Goal: Task Accomplishment & Management: Complete application form

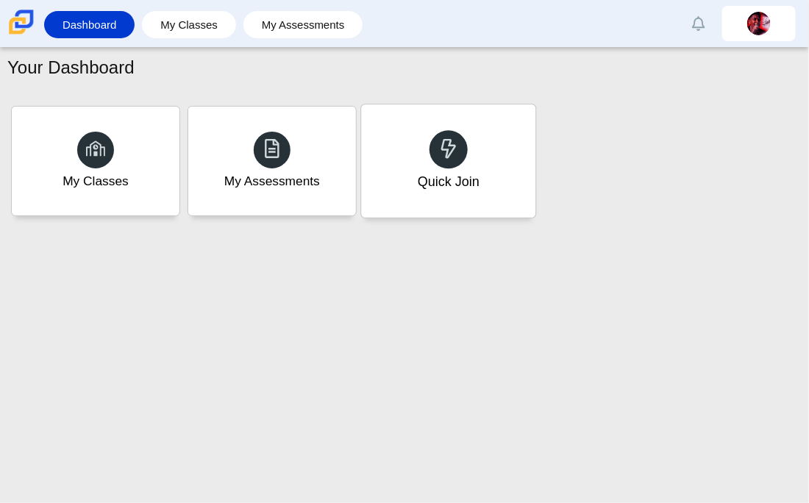
click at [400, 153] on div "Quick Join" at bounding box center [448, 160] width 174 height 113
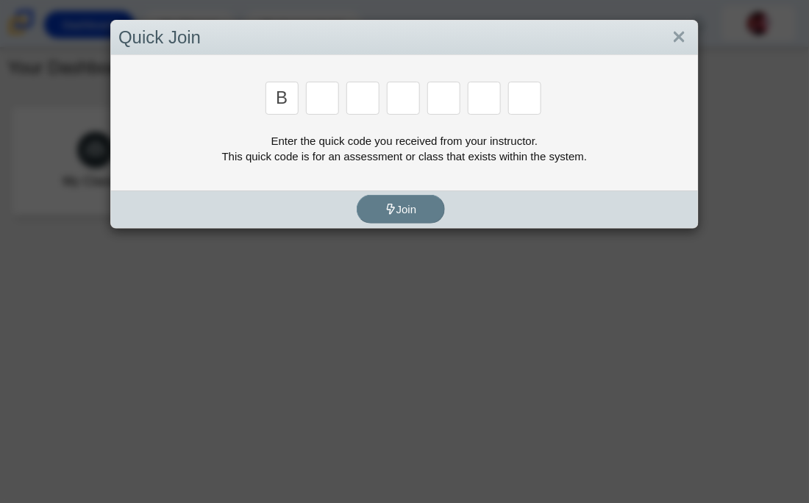
type input "b"
type input "m"
type input "3"
type input "5"
type input "3"
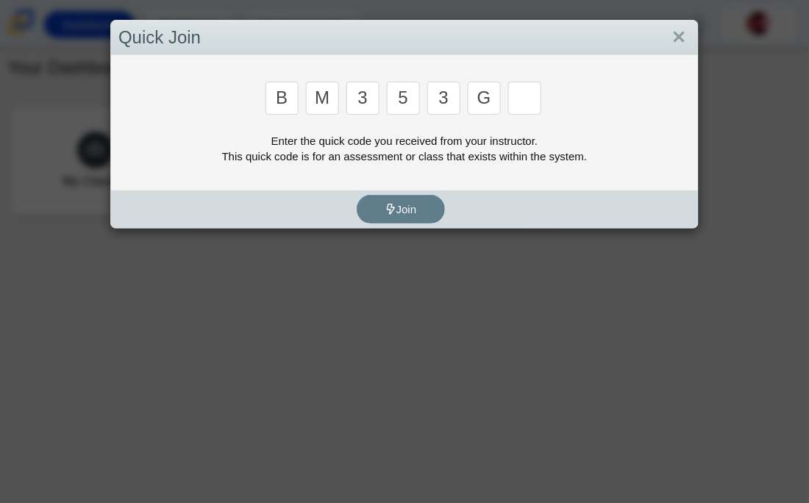
type input "g"
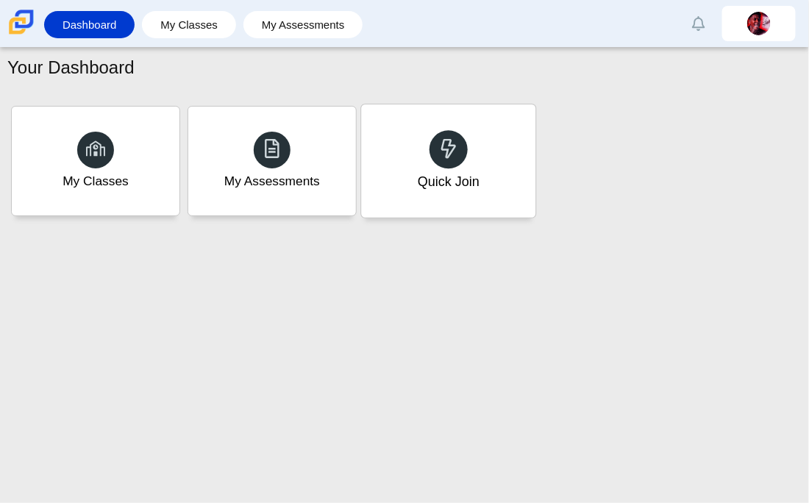
type input "b"
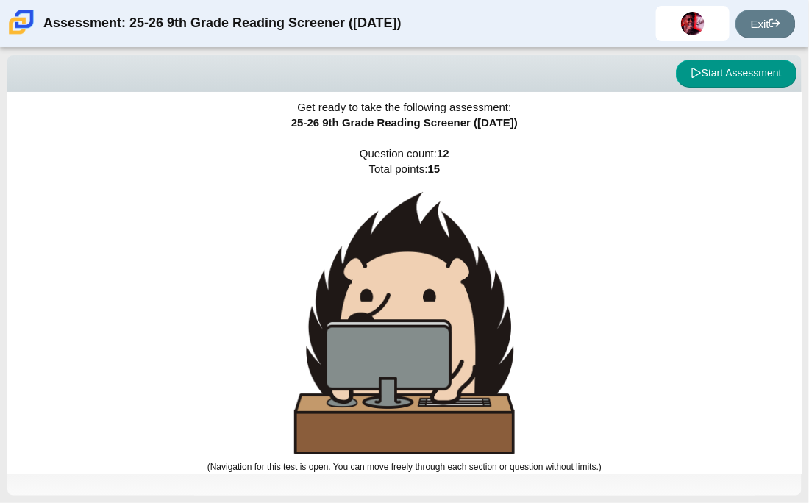
scroll to position [5, 0]
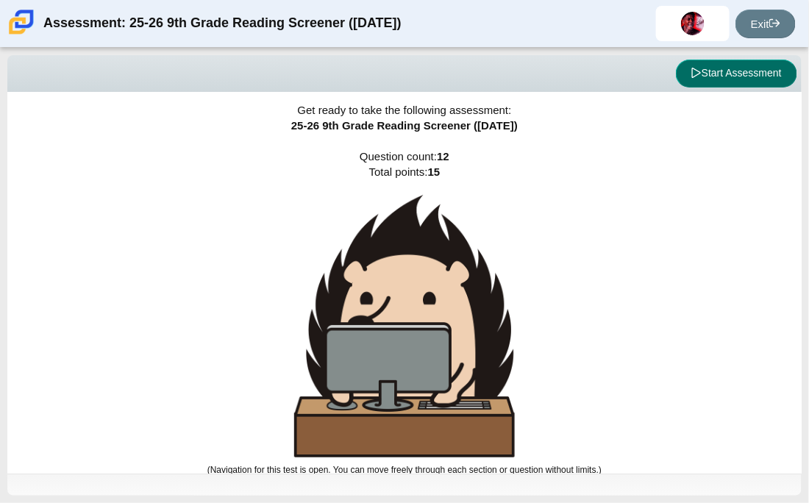
click at [692, 78] on icon at bounding box center [697, 73] width 10 height 10
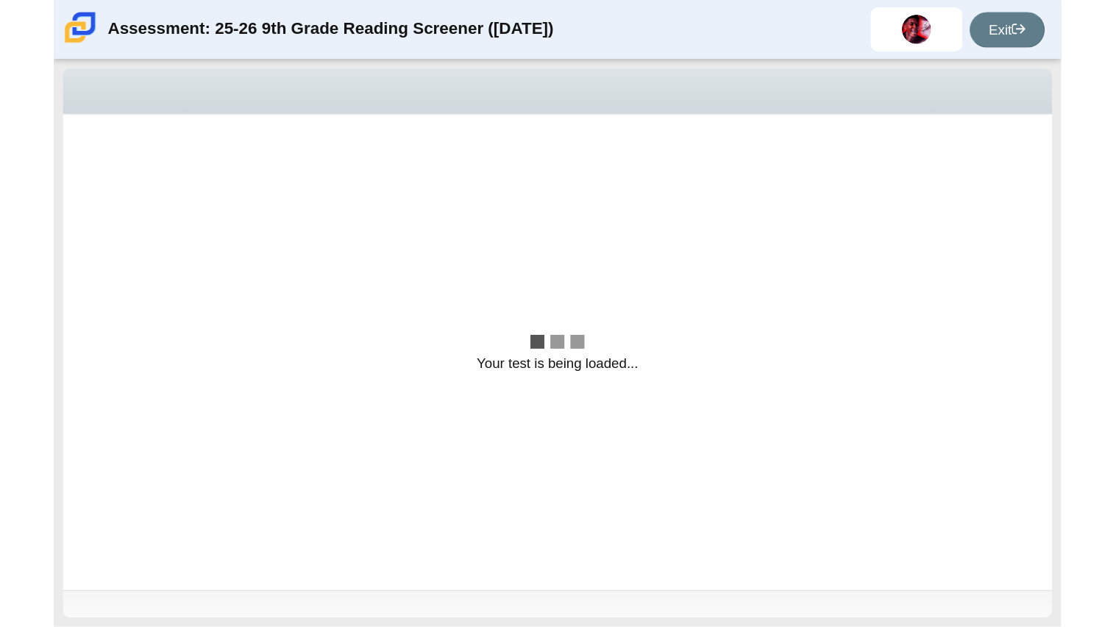
scroll to position [0, 0]
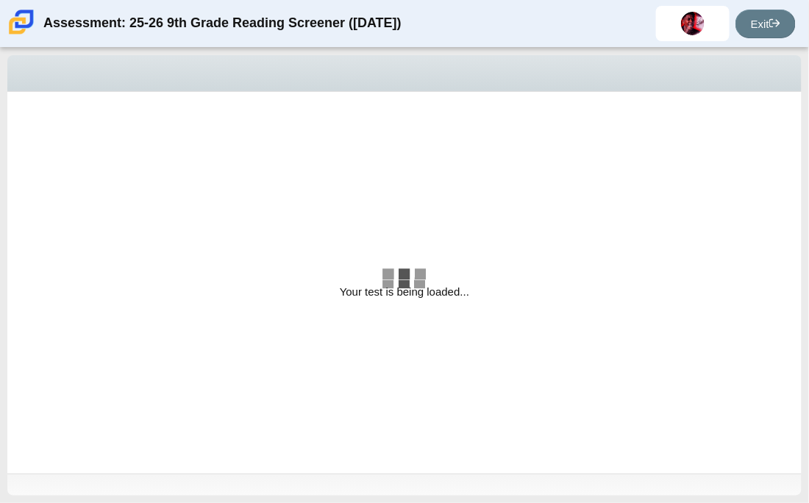
select select "ccc5b315-3c7c-471c-bf90-f22c8299c798"
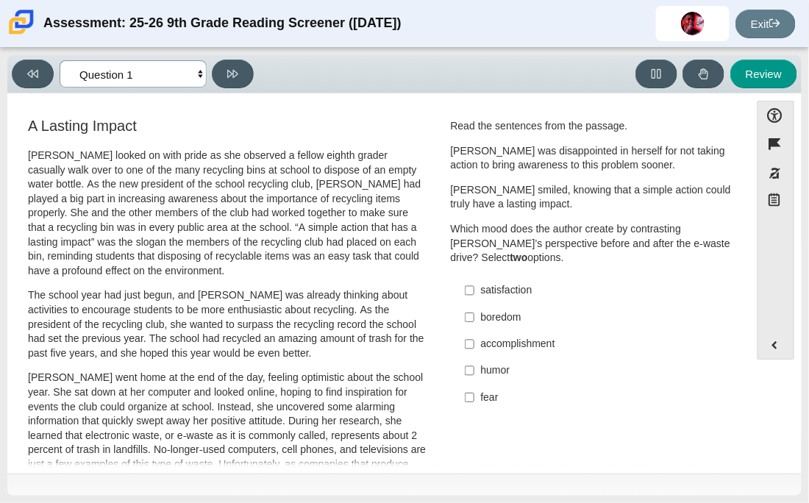
click at [157, 71] on select "Questions Question 1 Question 2 Question 3 Question 4 Question 5 Question 6 Que…" at bounding box center [133, 73] width 147 height 27
click at [366, 88] on div "Viewing Question 1 of 12 in Pacing Mode Questions Question 1 Question 2 Questio…" at bounding box center [404, 74] width 795 height 38
click at [578, 388] on label "fear fear" at bounding box center [593, 397] width 277 height 26
click at [475, 388] on input "fear fear" at bounding box center [470, 397] width 10 height 26
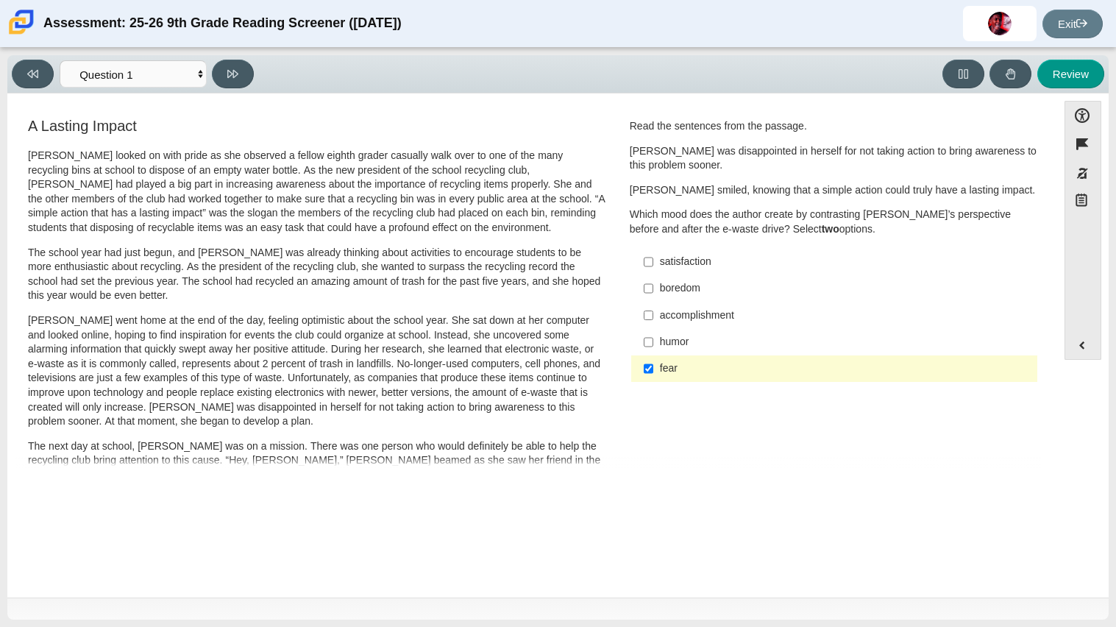
click at [660, 364] on div "fear" at bounding box center [846, 368] width 372 height 15
click at [653, 364] on input "fear fear" at bounding box center [649, 368] width 10 height 26
checkbox input "false"
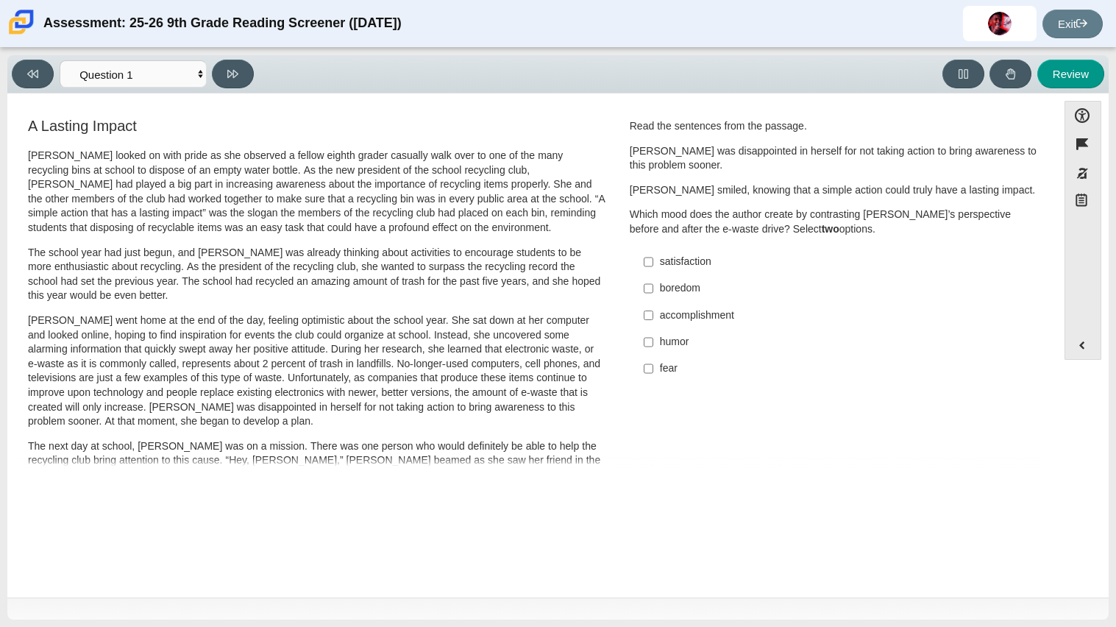
click at [661, 255] on div "satisfaction" at bounding box center [846, 262] width 372 height 15
click at [653, 255] on input "satisfaction satisfaction" at bounding box center [649, 262] width 10 height 26
checkbox input "true"
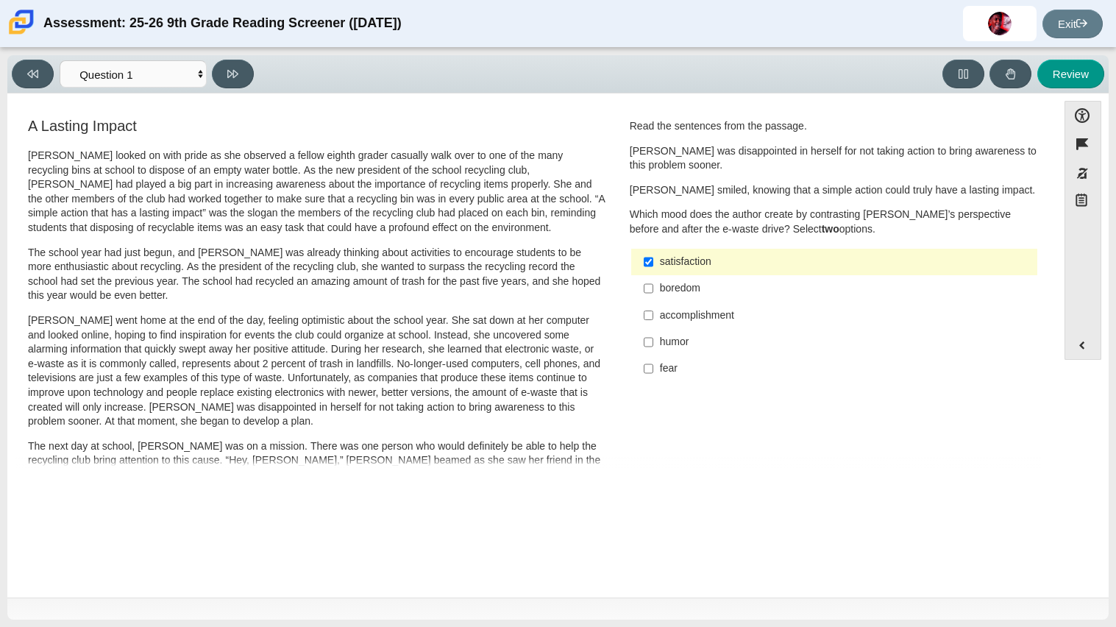
click at [725, 311] on div "accomplishment" at bounding box center [846, 315] width 372 height 15
click at [653, 311] on input "accomplishment accomplishment" at bounding box center [649, 315] width 10 height 26
checkbox input "true"
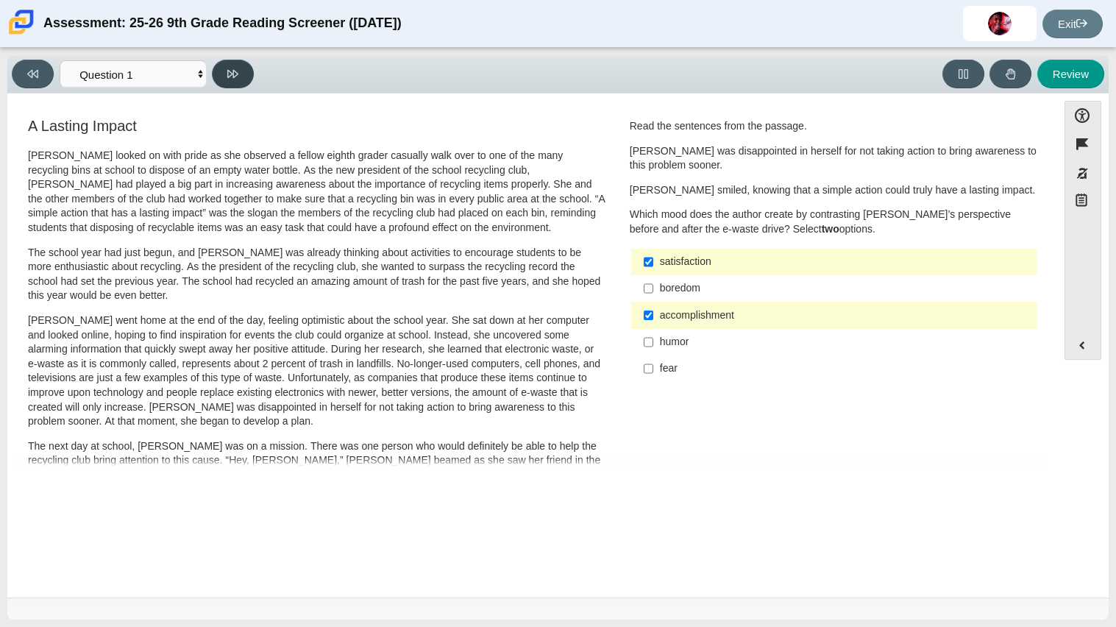
click at [235, 75] on icon at bounding box center [232, 73] width 11 height 11
select select "0ff64528-ffd7-428d-b192-babfaadd44e8"
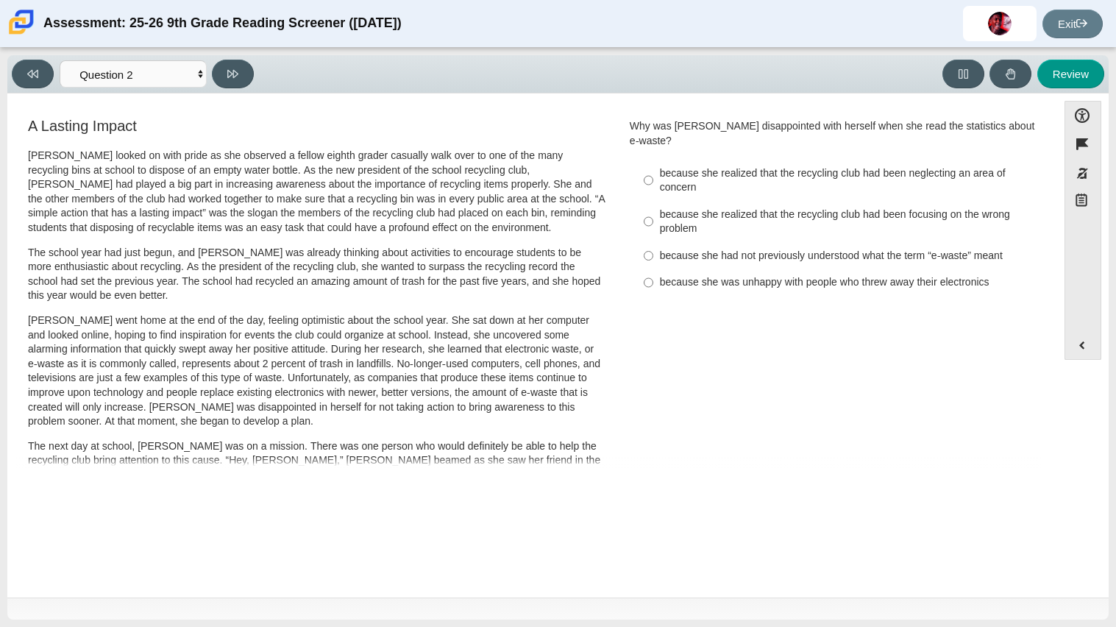
click at [611, 420] on div "A Lasting Impact Scarlett looked on with pride as she observed a fellow eighth …" at bounding box center [317, 530] width 604 height 829
click at [646, 210] on input "because she realized that the recycling club had been focusing on the wrong pro…" at bounding box center [649, 221] width 10 height 41
radio input "true"
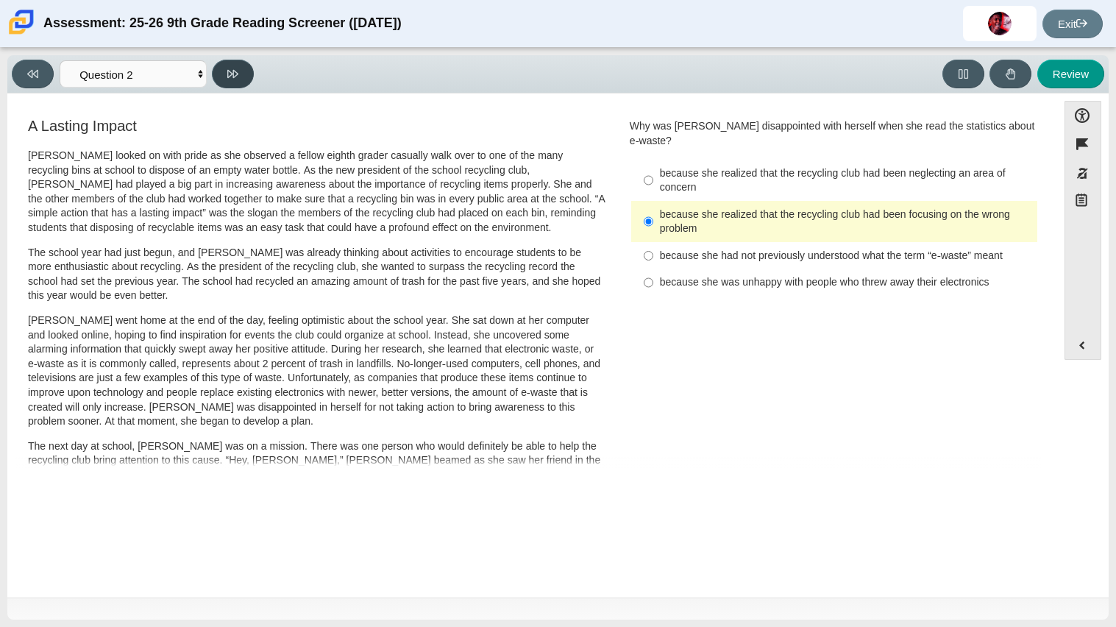
click at [228, 74] on icon at bounding box center [232, 74] width 11 height 8
select select "7ce3d843-6974-4858-901c-1ff39630e843"
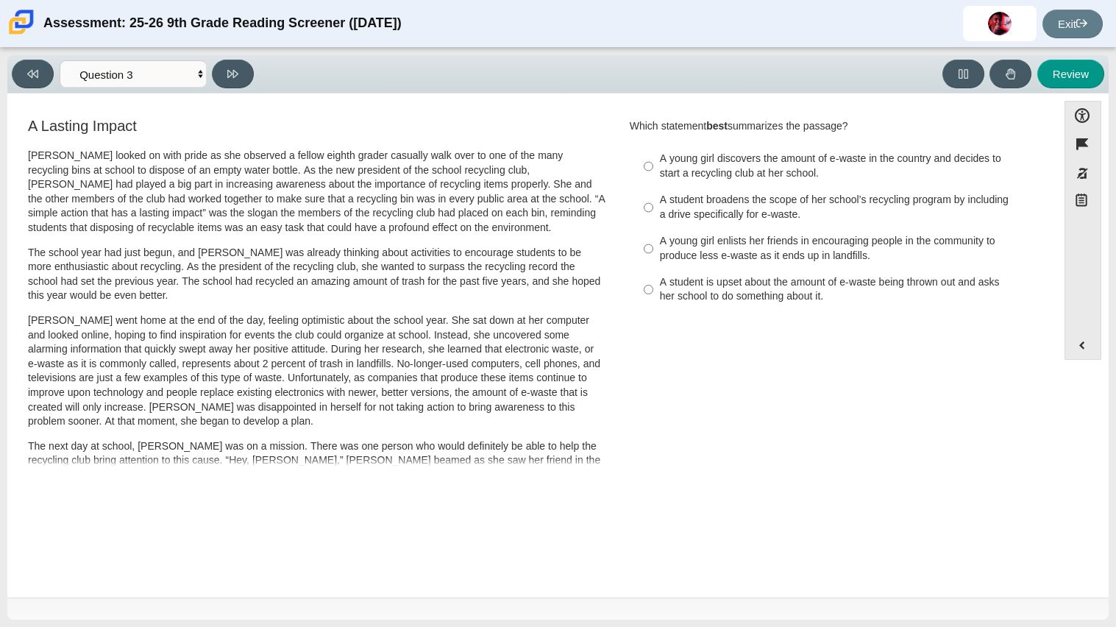
click at [787, 199] on div "A student broadens the scope of her school’s recycling program by including a d…" at bounding box center [846, 207] width 372 height 29
click at [653, 199] on input "A student broadens the scope of her school’s recycling program by including a d…" at bounding box center [649, 207] width 10 height 41
radio input "true"
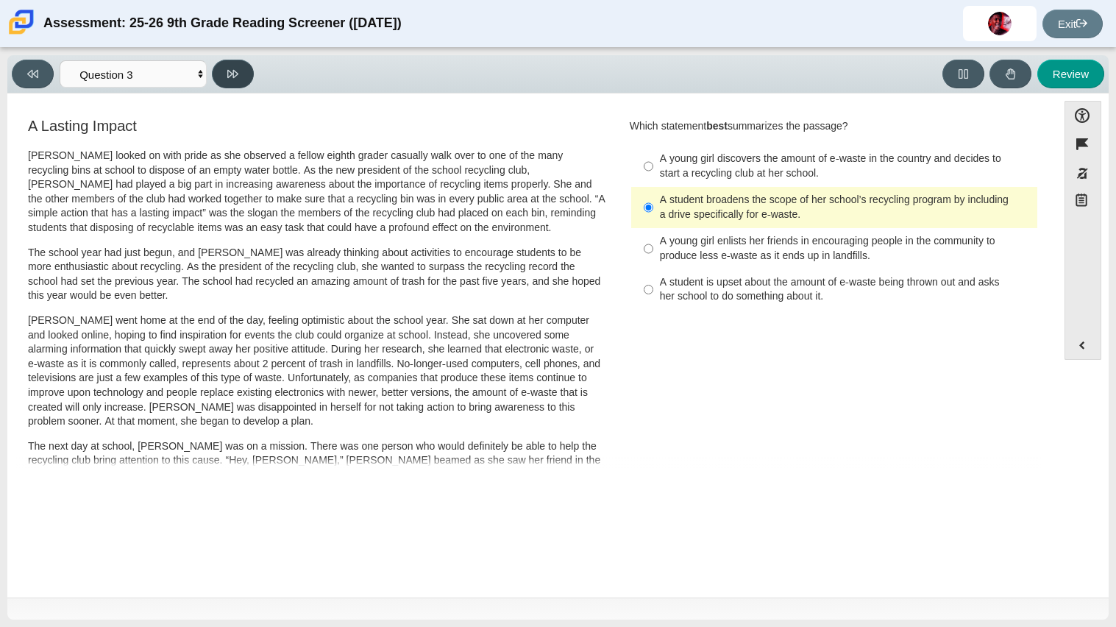
click at [240, 76] on button at bounding box center [233, 74] width 42 height 29
select select "ca9ea0f1-49c5-4bd1-83b0-472c18652b42"
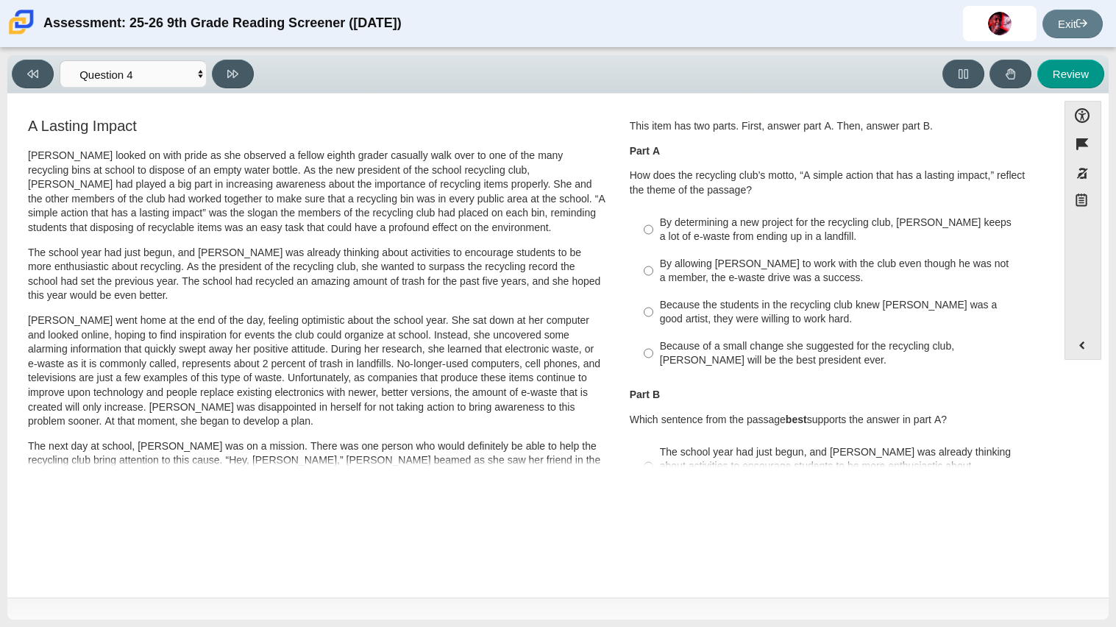
click at [663, 453] on div "The school year had just begun, and Scarlett was already thinking about activit…" at bounding box center [846, 466] width 372 height 43
click at [653, 453] on input "The school year had just begun, and Scarlett was already thinking about activit…" at bounding box center [649, 467] width 10 height 56
radio input "true"
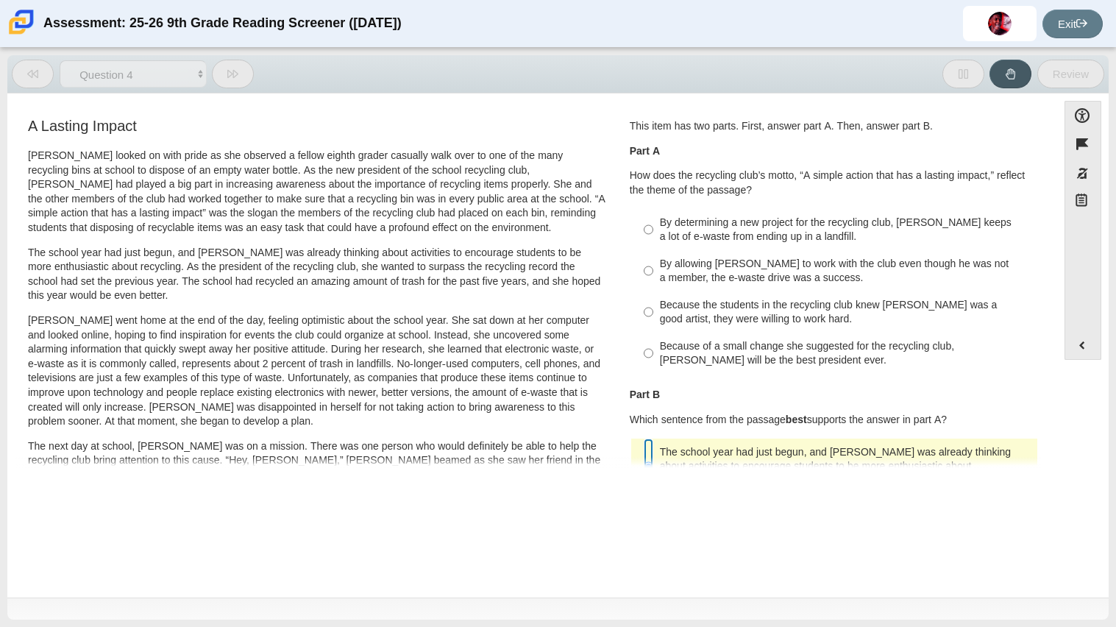
scroll to position [13, 0]
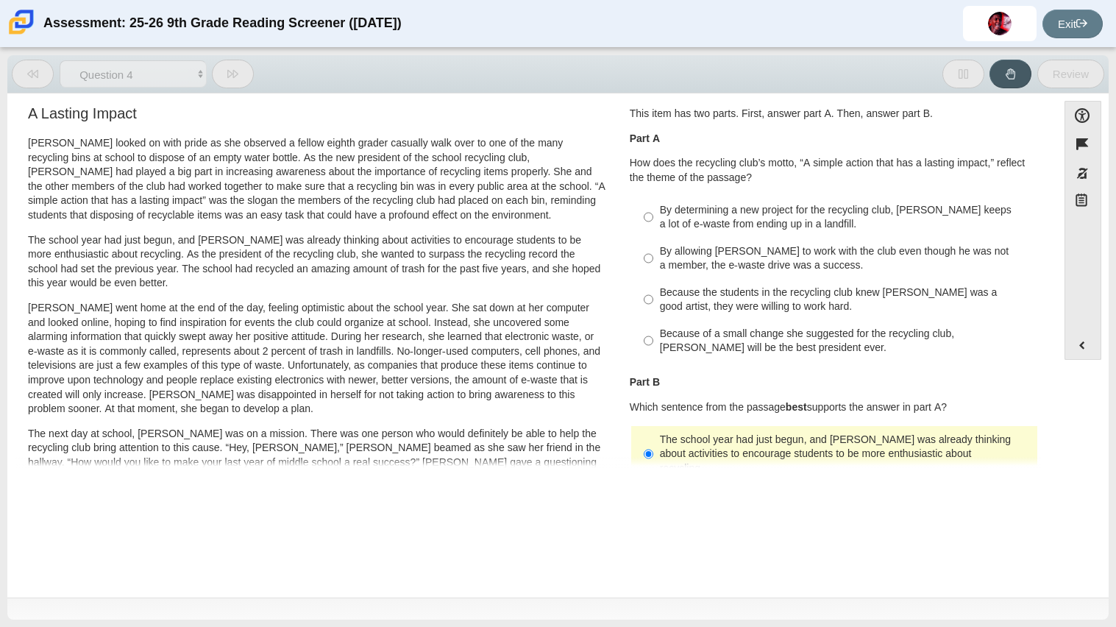
click at [663, 453] on div "The school year had just begun, and Scarlett was already thinking about activit…" at bounding box center [846, 454] width 372 height 43
click at [653, 453] on input "The school year had just begun, and Scarlett was already thinking about activit…" at bounding box center [649, 454] width 10 height 56
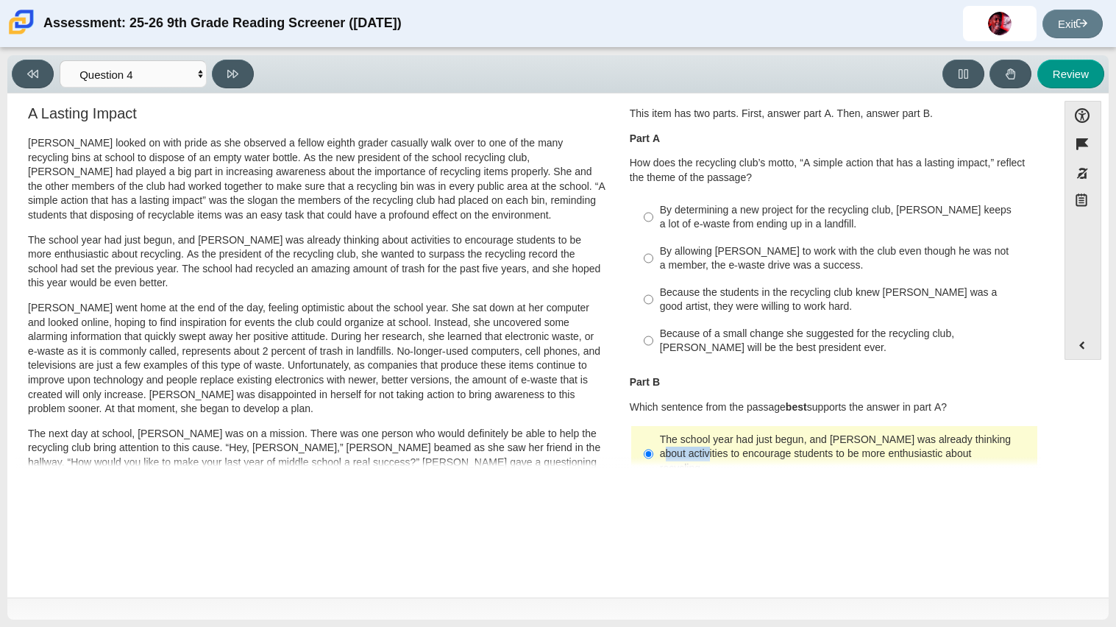
click at [694, 305] on div "Because the students in the recycling club knew Juan Carlos was a good artist, …" at bounding box center [846, 299] width 372 height 29
click at [653, 305] on input "Because the students in the recycling club knew Juan Carlos was a good artist, …" at bounding box center [649, 299] width 10 height 41
radio input "true"
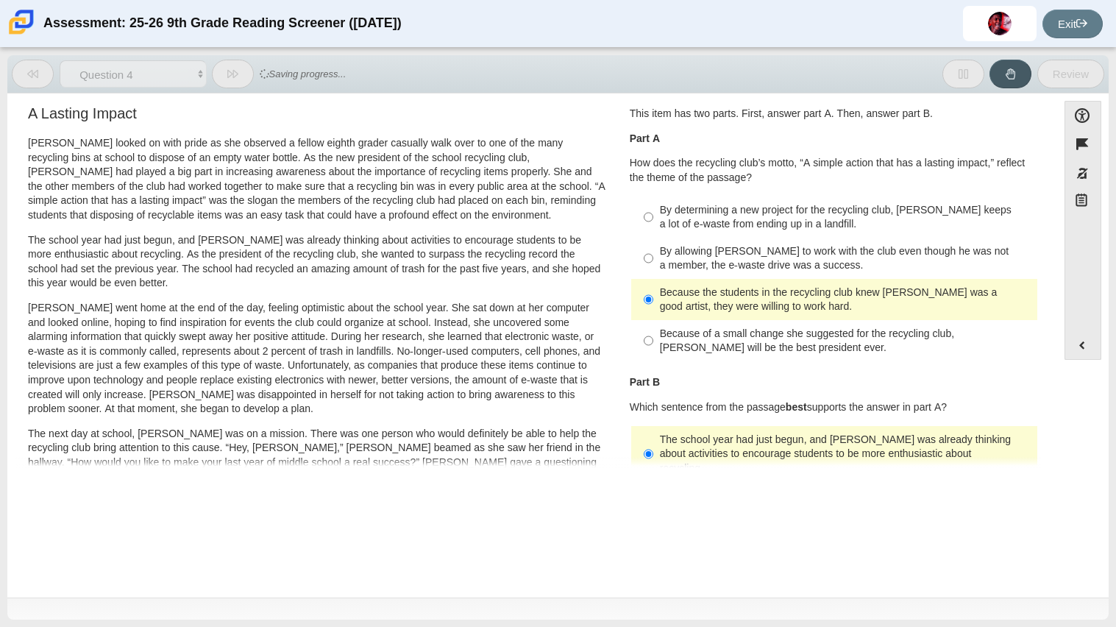
click at [753, 212] on div "By determining a new project for the recycling club, Scarlett keeps a lot of e-…" at bounding box center [846, 217] width 372 height 29
click at [653, 212] on input "By determining a new project for the recycling club, Scarlett keeps a lot of e-…" at bounding box center [649, 216] width 10 height 41
radio input "true"
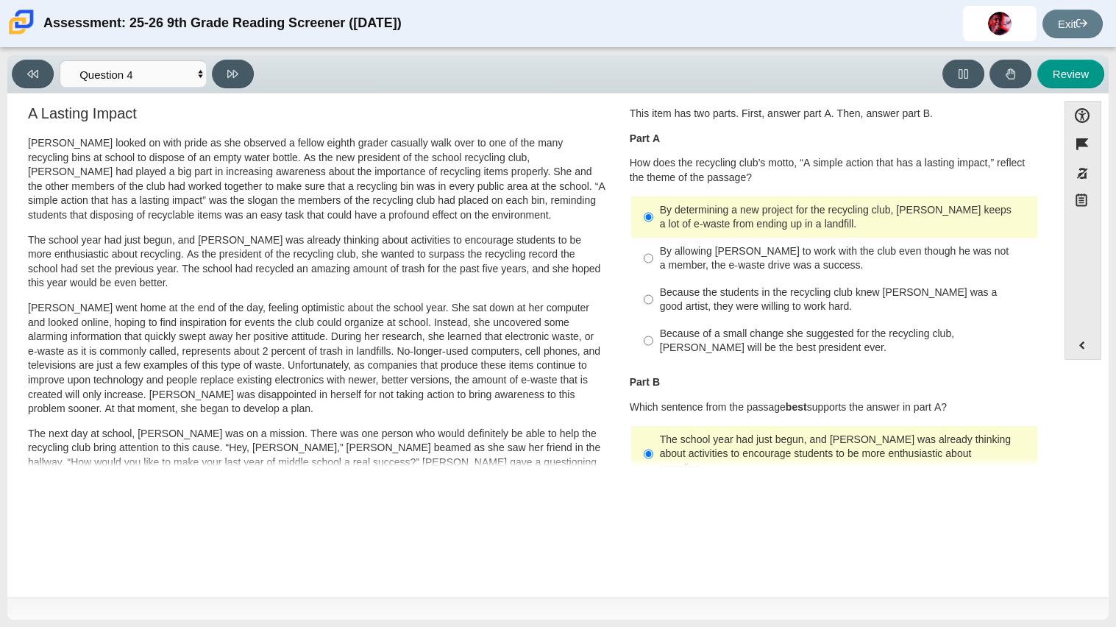
click at [727, 302] on div "Because the students in the recycling club knew Juan Carlos was a good artist, …" at bounding box center [846, 299] width 372 height 29
click at [653, 302] on input "Because the students in the recycling club knew Juan Carlos was a good artist, …" at bounding box center [649, 299] width 10 height 41
radio input "true"
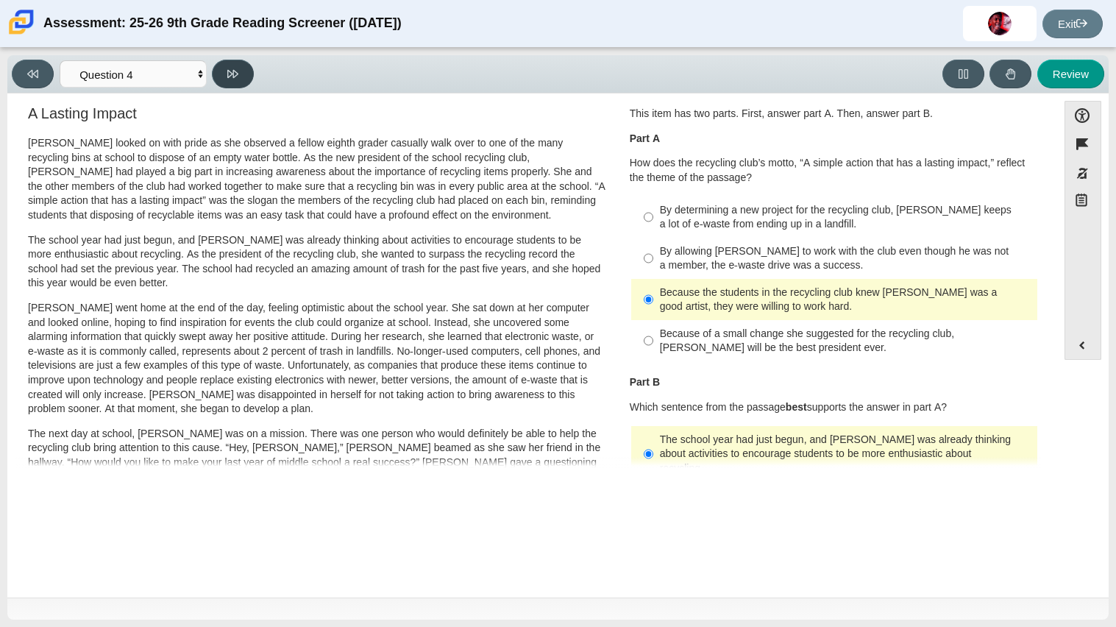
click at [242, 70] on button at bounding box center [233, 74] width 42 height 29
select select "e41f1a79-e29f-4095-8030-a53364015bed"
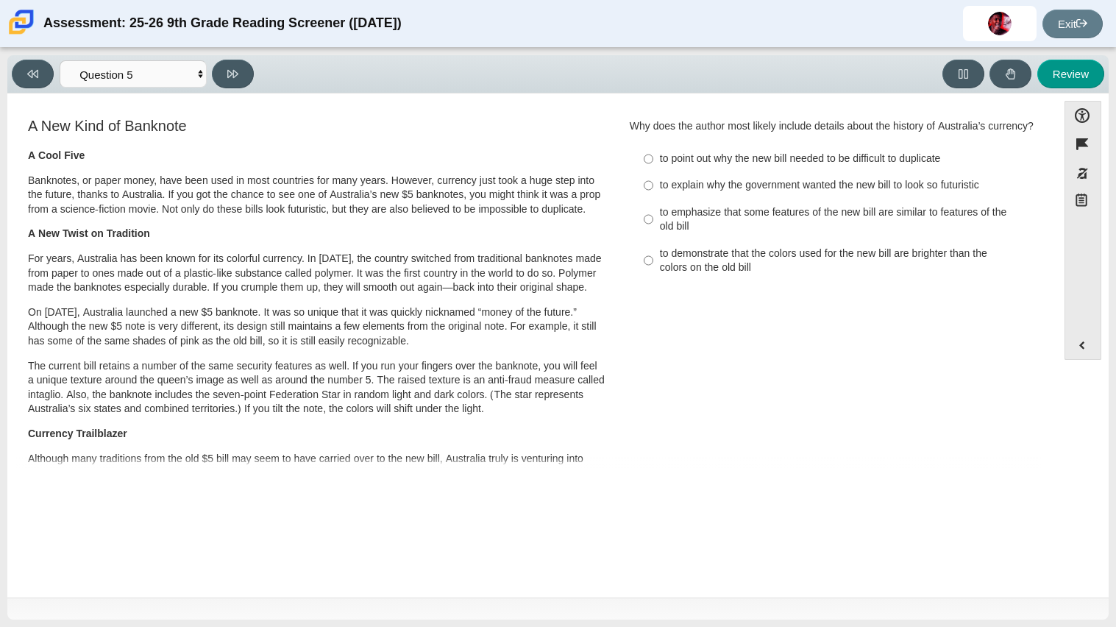
click at [679, 219] on div "to emphasize that some features of the new bill are similar to features of the …" at bounding box center [846, 219] width 372 height 29
click at [653, 219] on input "to emphasize that some features of the new bill are similar to features of the …" at bounding box center [649, 219] width 10 height 41
radio input "true"
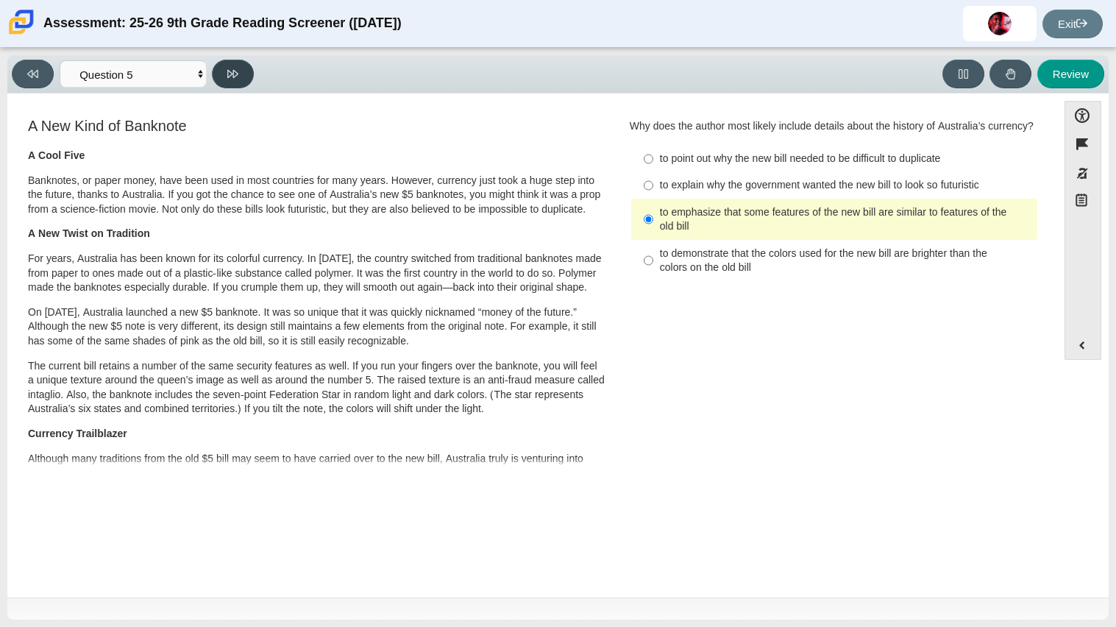
click at [249, 69] on button at bounding box center [233, 74] width 42 height 29
select select "69146e31-7b3d-4a3e-9ce6-f30c24342ae0"
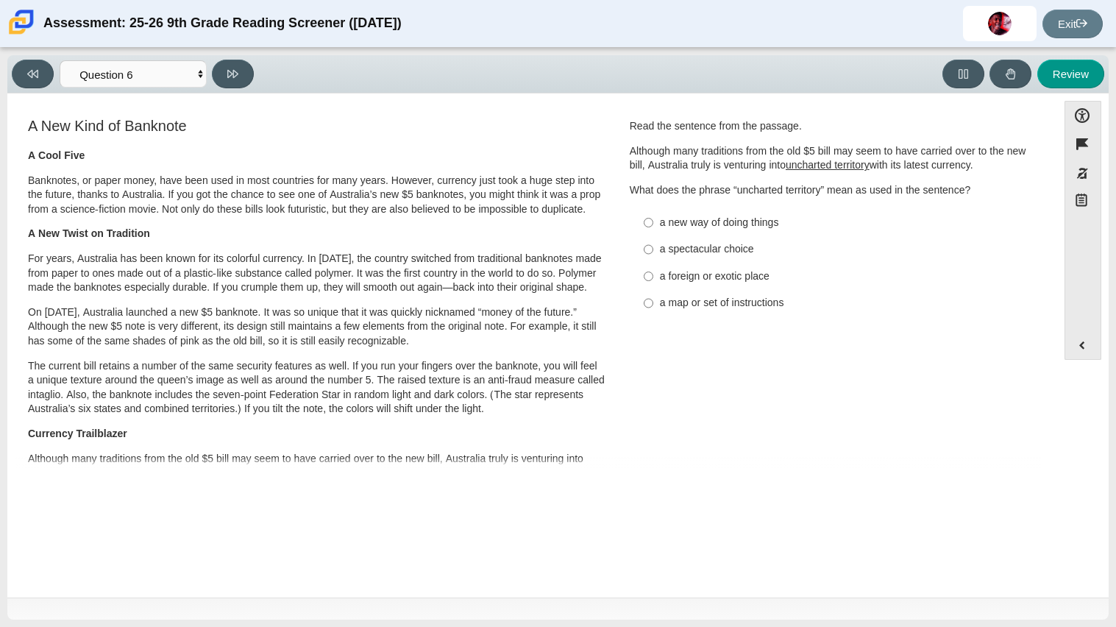
click at [670, 279] on div "a foreign or exotic place" at bounding box center [846, 276] width 372 height 15
click at [653, 279] on input "a foreign or exotic place a foreign or exotic place" at bounding box center [649, 276] width 10 height 26
radio input "true"
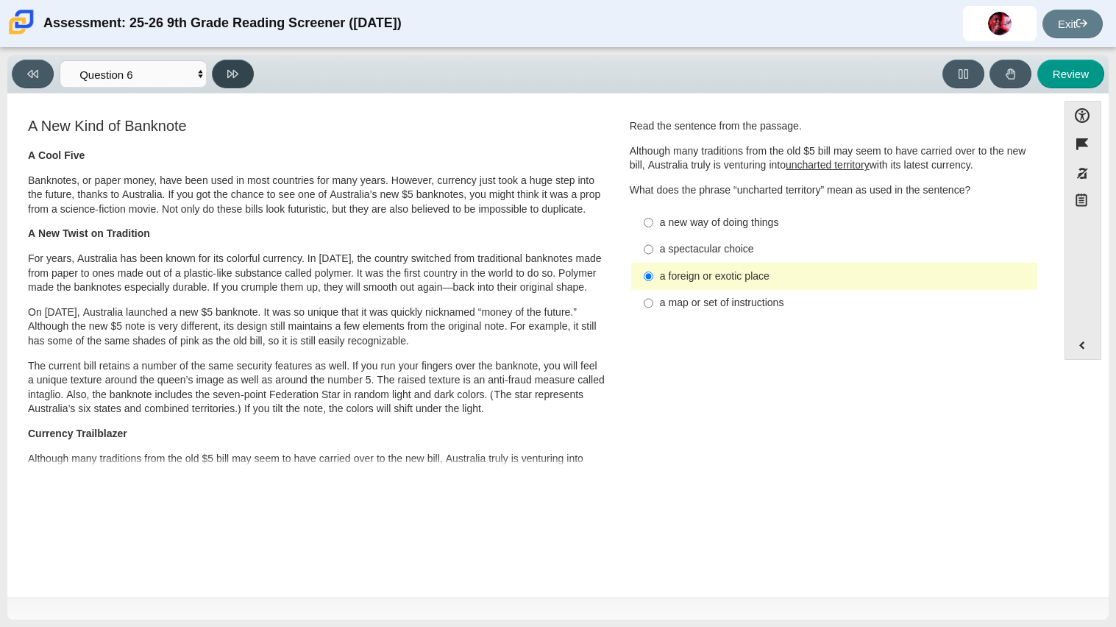
click at [221, 67] on button at bounding box center [233, 74] width 42 height 29
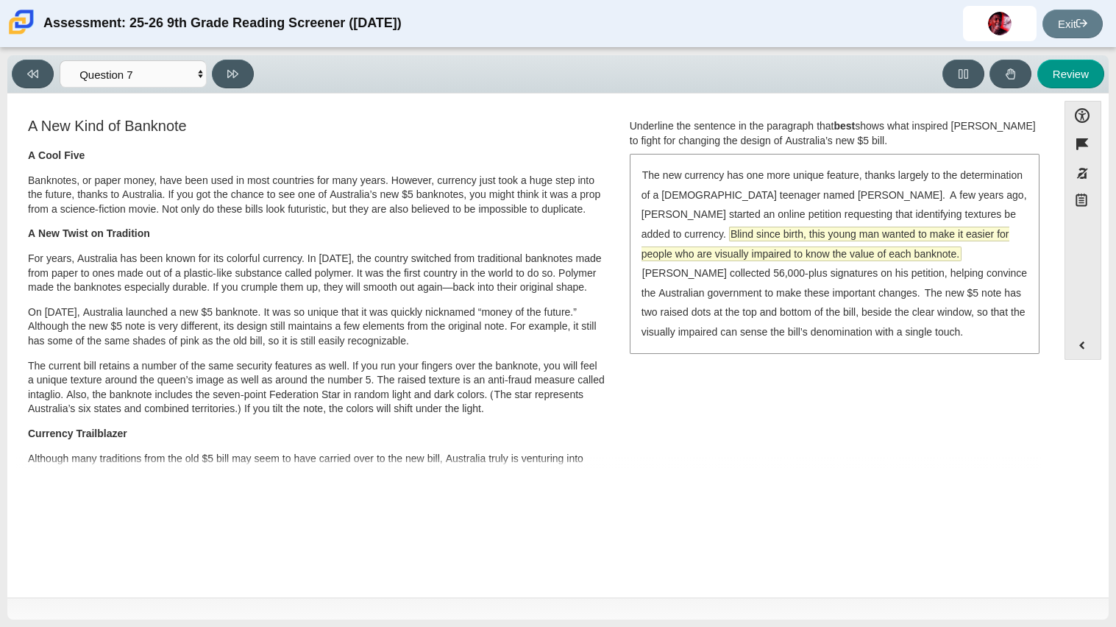
click at [767, 254] on span "Blind since birth, this young man wanted to make it easier for people who are v…" at bounding box center [826, 243] width 368 height 33
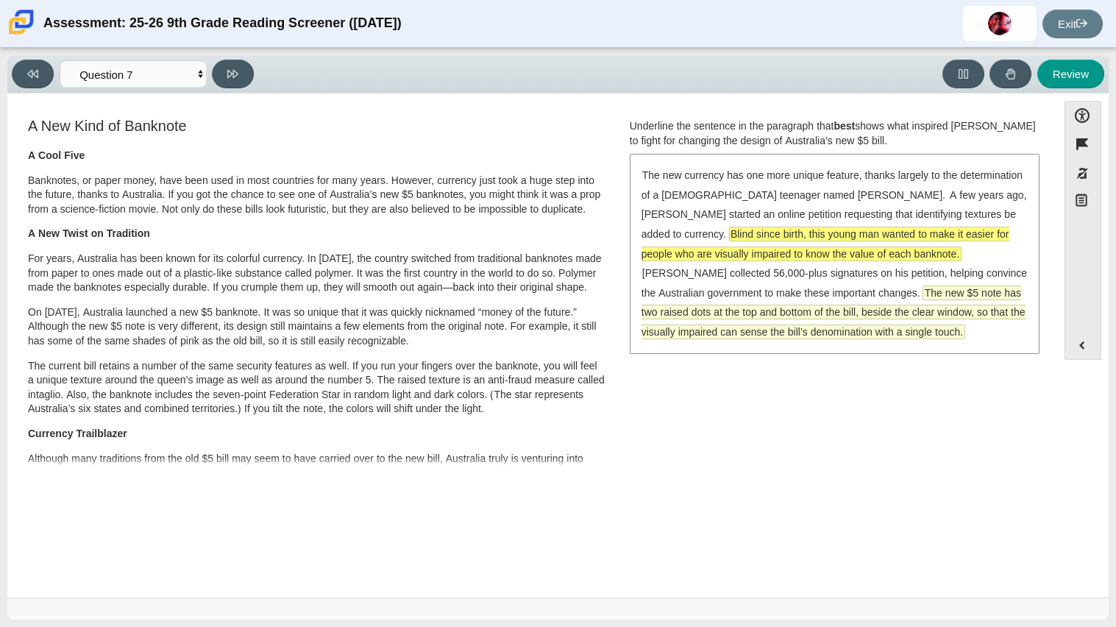
click at [783, 296] on span "The new $5 note has two raised dots at the top and bottom of the bill, beside t…" at bounding box center [834, 312] width 384 height 52
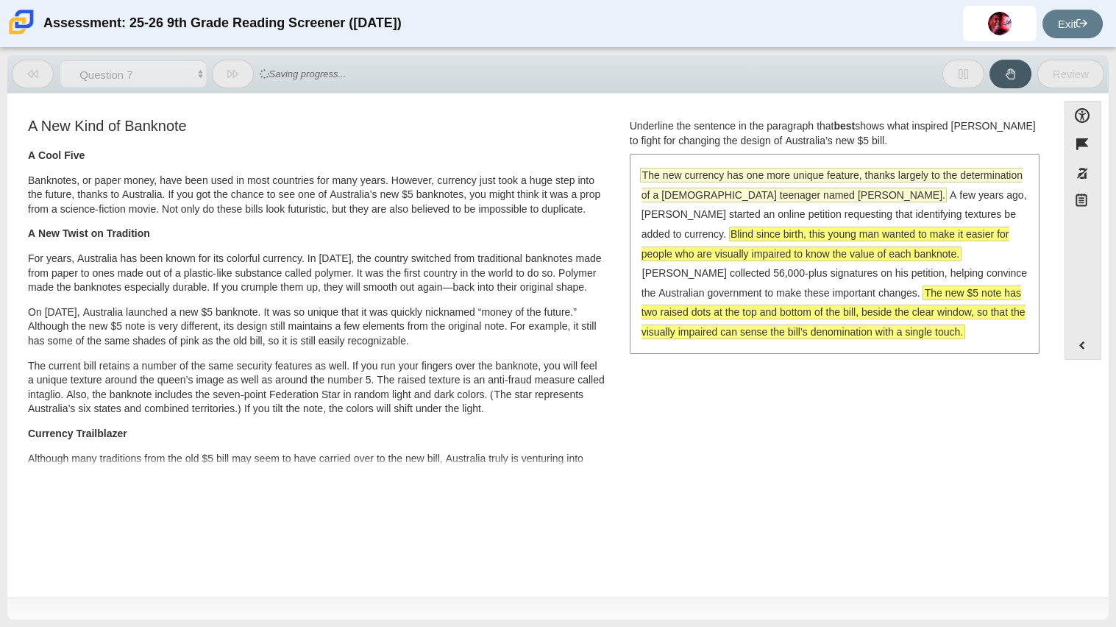
click at [809, 188] on span "The new currency has one more unique feature, thanks largely to the determinati…" at bounding box center [832, 184] width 381 height 33
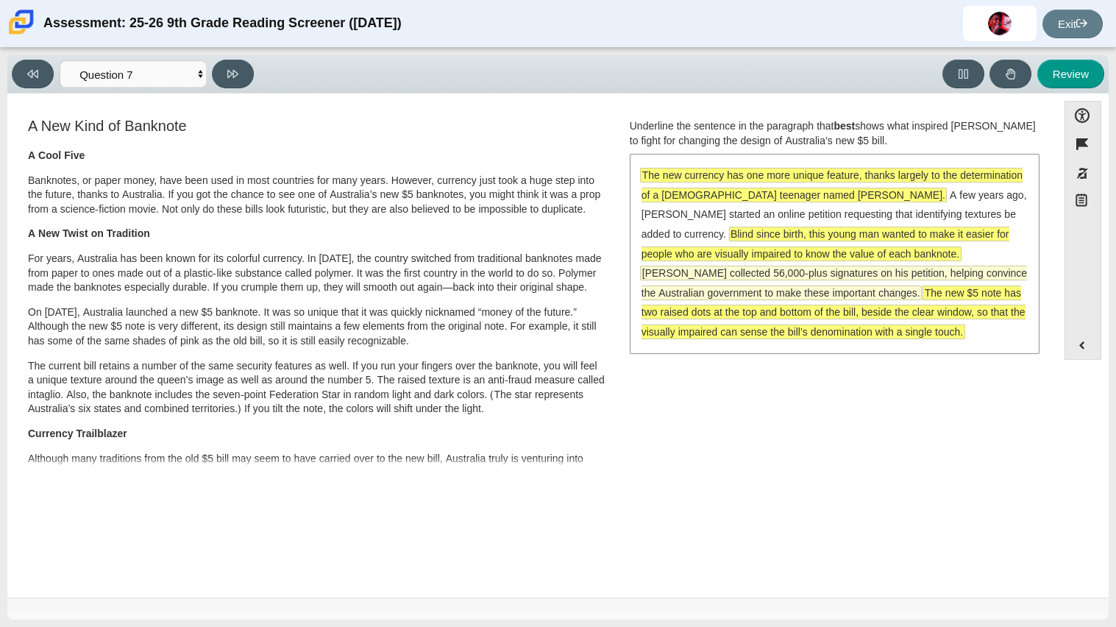
click at [809, 269] on span "McLeod collected 56,000-plus signatures on his petition, helping convince the A…" at bounding box center [835, 282] width 386 height 33
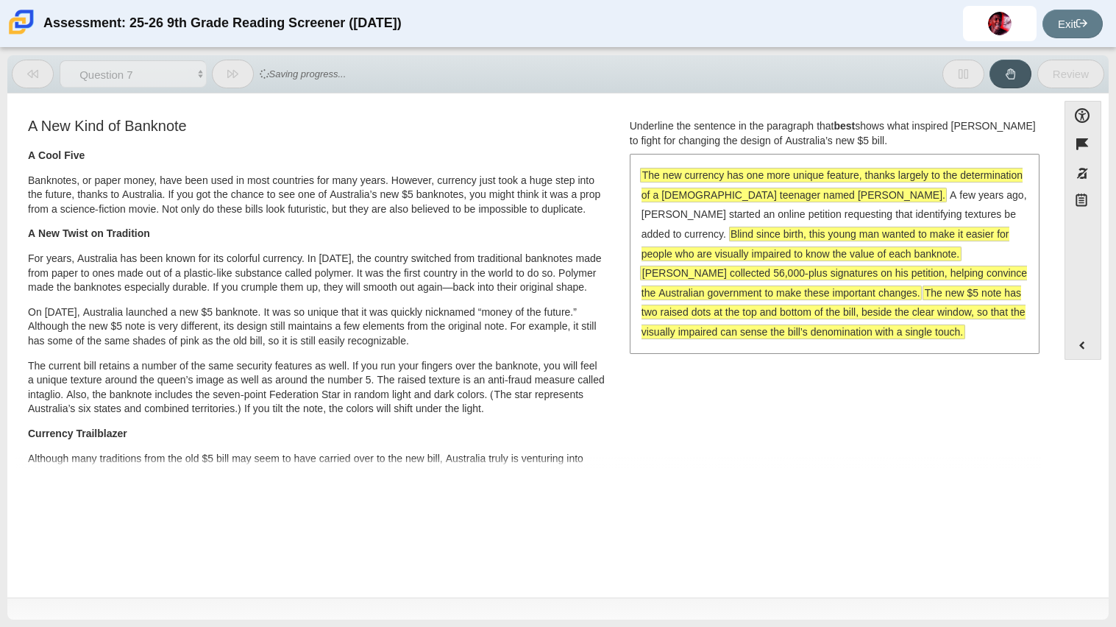
click at [809, 269] on span "McLeod collected 56,000-plus signatures on his petition, helping convince the A…" at bounding box center [835, 282] width 386 height 33
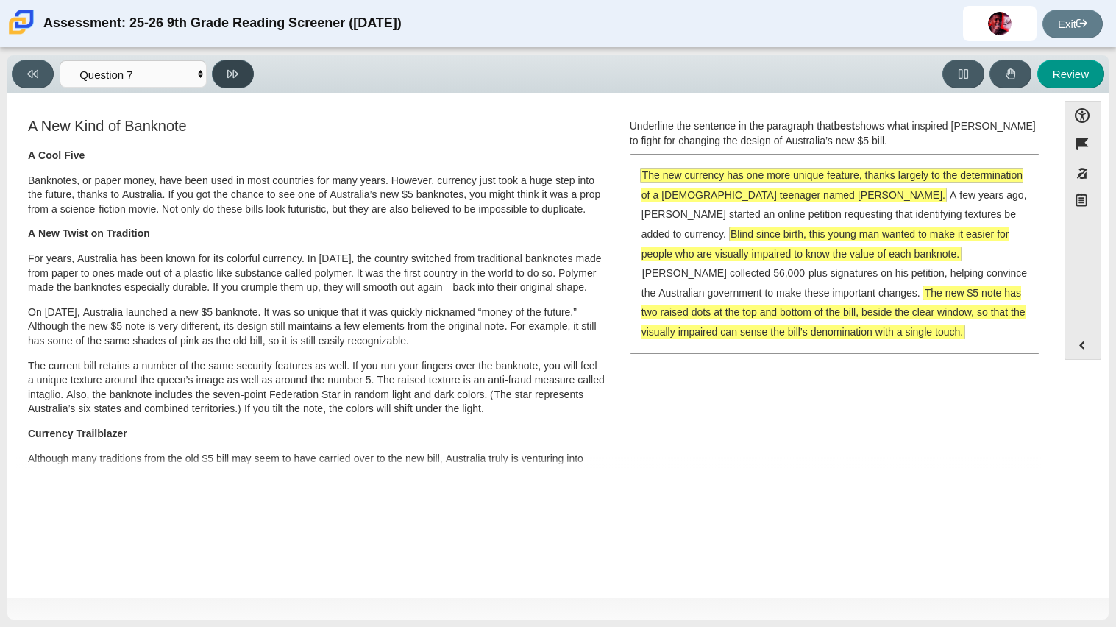
click at [224, 67] on button at bounding box center [233, 74] width 42 height 29
select select "ea8338c2-a6a3-418e-a305-2b963b54a290"
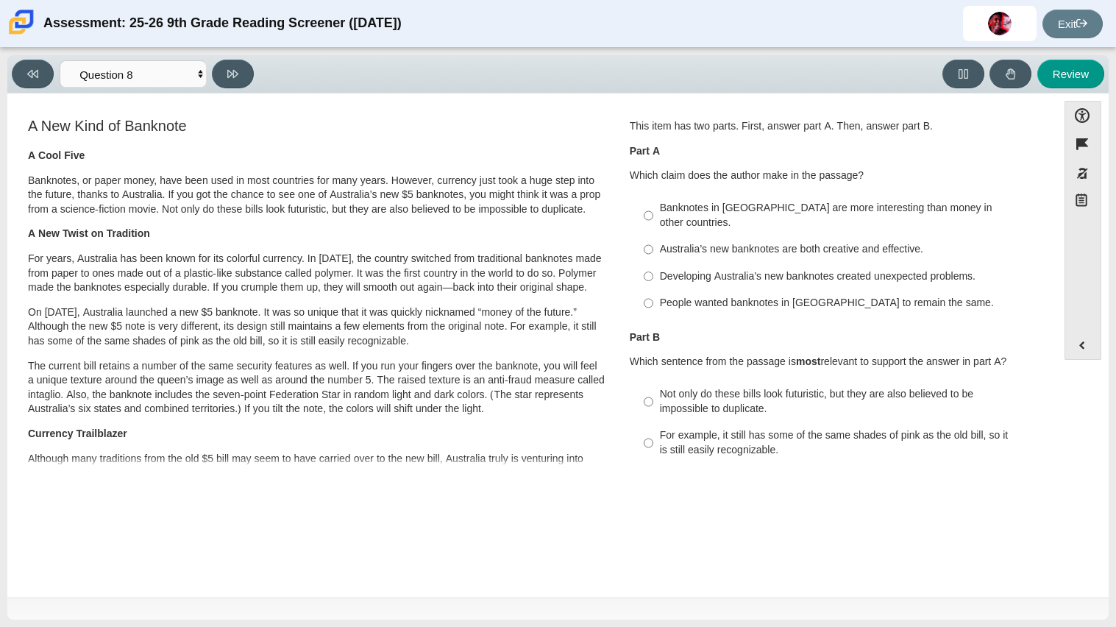
click at [696, 209] on div "Banknotes in Australia are more interesting than money in other countries." at bounding box center [846, 215] width 372 height 29
click at [653, 209] on input "Banknotes in Australia are more interesting than money in other countries. Bank…" at bounding box center [649, 215] width 10 height 41
radio input "true"
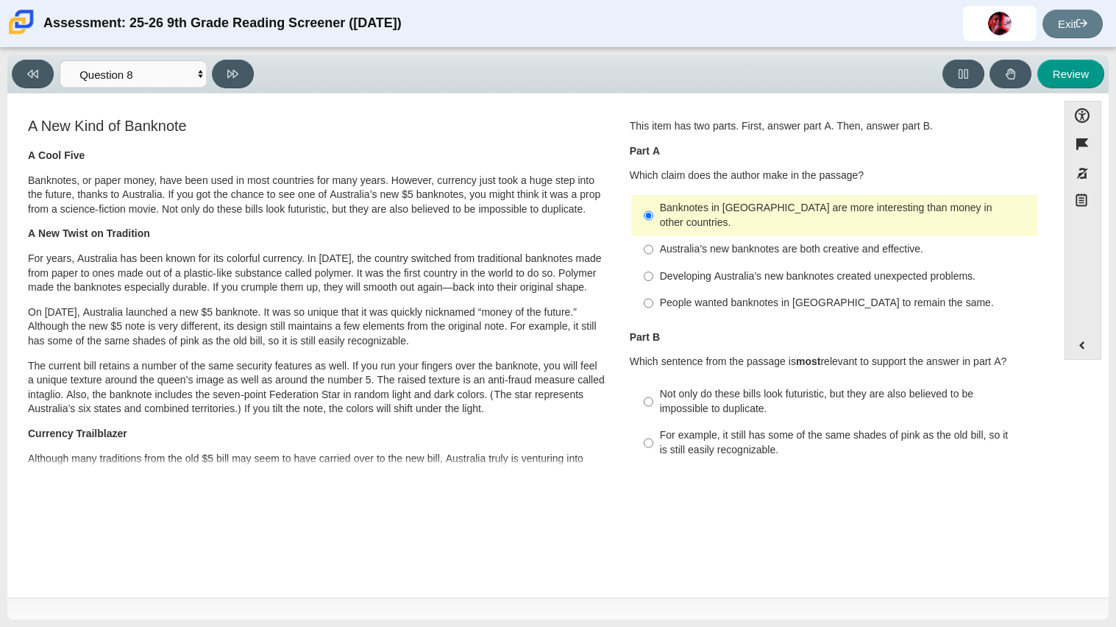
click at [688, 428] on div "For example, it still has some of the same shades of pink as the old bill, so i…" at bounding box center [846, 442] width 372 height 29
click at [653, 422] on input "For example, it still has some of the same shades of pink as the old bill, so i…" at bounding box center [649, 442] width 10 height 41
radio input "true"
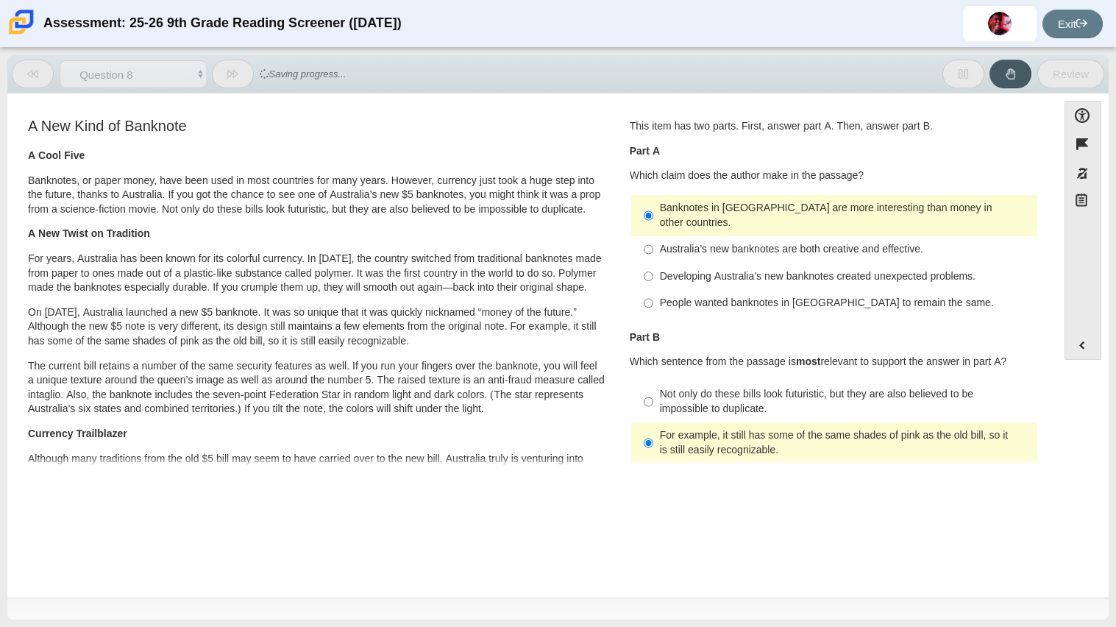
click at [770, 269] on div "Developing Australia’s new banknotes created unexpected problems." at bounding box center [846, 276] width 372 height 15
click at [653, 263] on input "Developing Australia’s new banknotes created unexpected problems. Developing Au…" at bounding box center [649, 276] width 10 height 26
radio input "true"
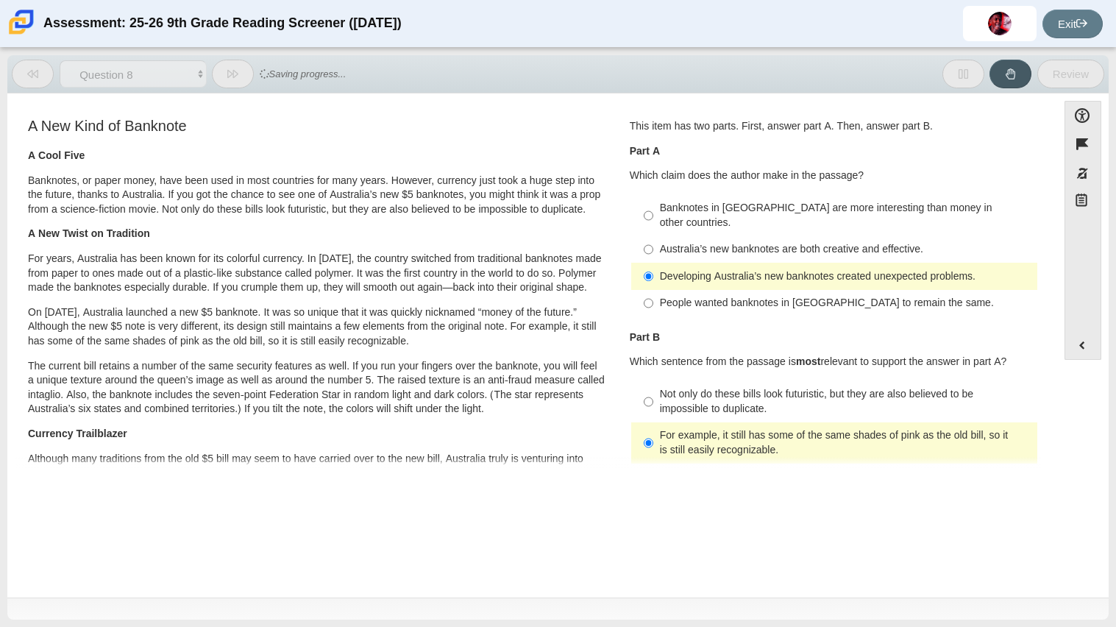
click at [799, 197] on label "Banknotes in Australia are more interesting than money in other countries. Bank…" at bounding box center [836, 215] width 404 height 41
click at [653, 197] on input "Banknotes in Australia are more interesting than money in other countries. Bank…" at bounding box center [649, 215] width 10 height 41
radio input "true"
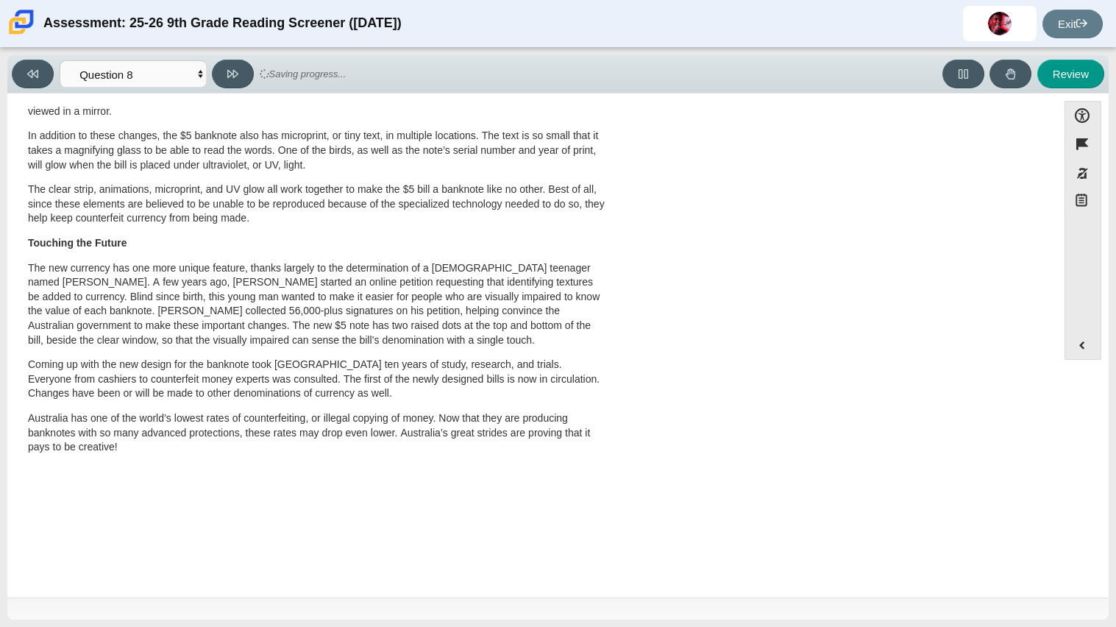
scroll to position [0, 0]
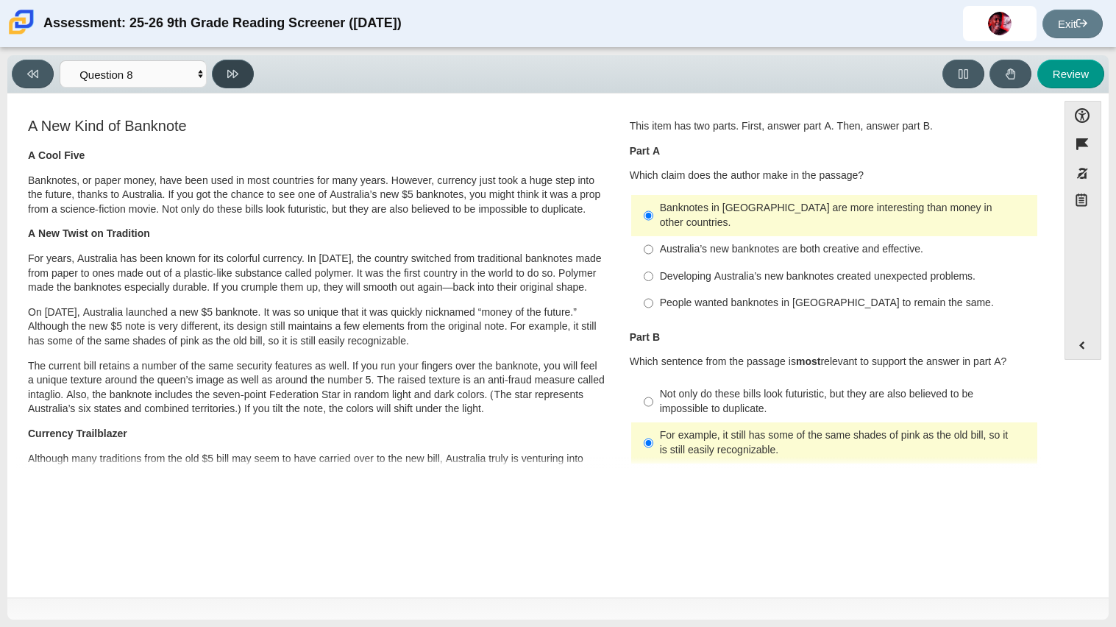
click at [248, 62] on button at bounding box center [233, 74] width 42 height 29
select select "89f058d6-b15c-4ef5-a4b3-fdaffb8868b6"
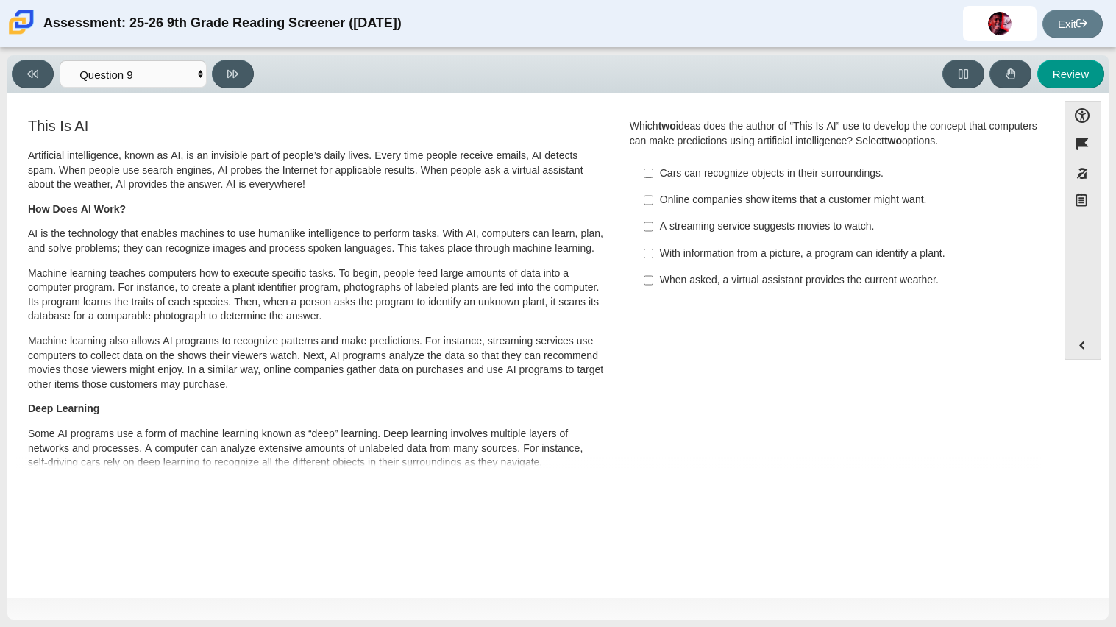
click at [678, 177] on div "Cars can recognize objects in their surroundings." at bounding box center [846, 173] width 372 height 15
click at [653, 177] on input "Cars can recognize objects in their surroundings. Cars can recognize objects in…" at bounding box center [649, 173] width 10 height 26
checkbox input "true"
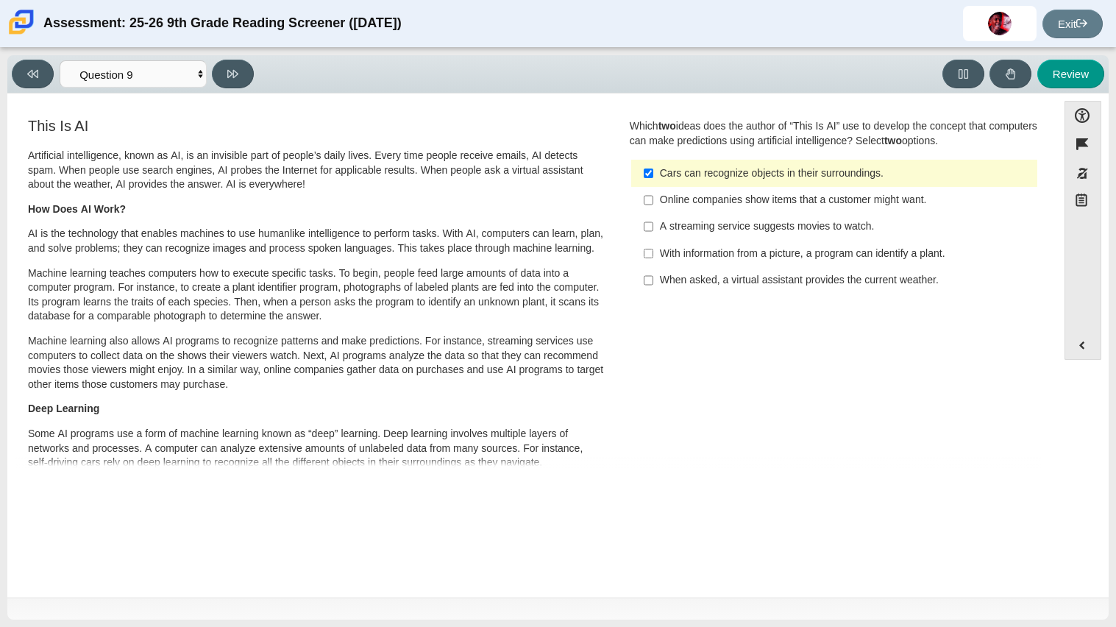
click at [671, 202] on div "Online companies show items that a customer might want." at bounding box center [846, 200] width 372 height 15
click at [653, 202] on input "Online companies show items that a customer might want. Online companies show i…" at bounding box center [649, 200] width 10 height 26
checkbox input "true"
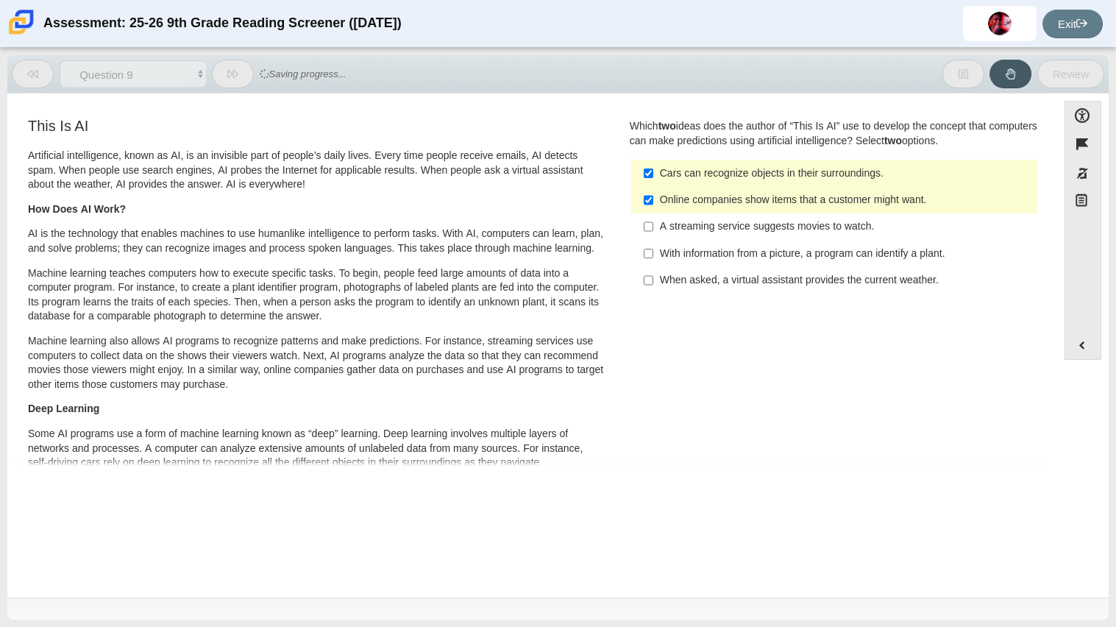
click at [669, 235] on label "A streaming service suggests movies to watch. A streaming service suggests movi…" at bounding box center [836, 226] width 404 height 26
click at [653, 235] on input "A streaming service suggests movies to watch. A streaming service suggests movi…" at bounding box center [649, 226] width 10 height 26
checkbox input "true"
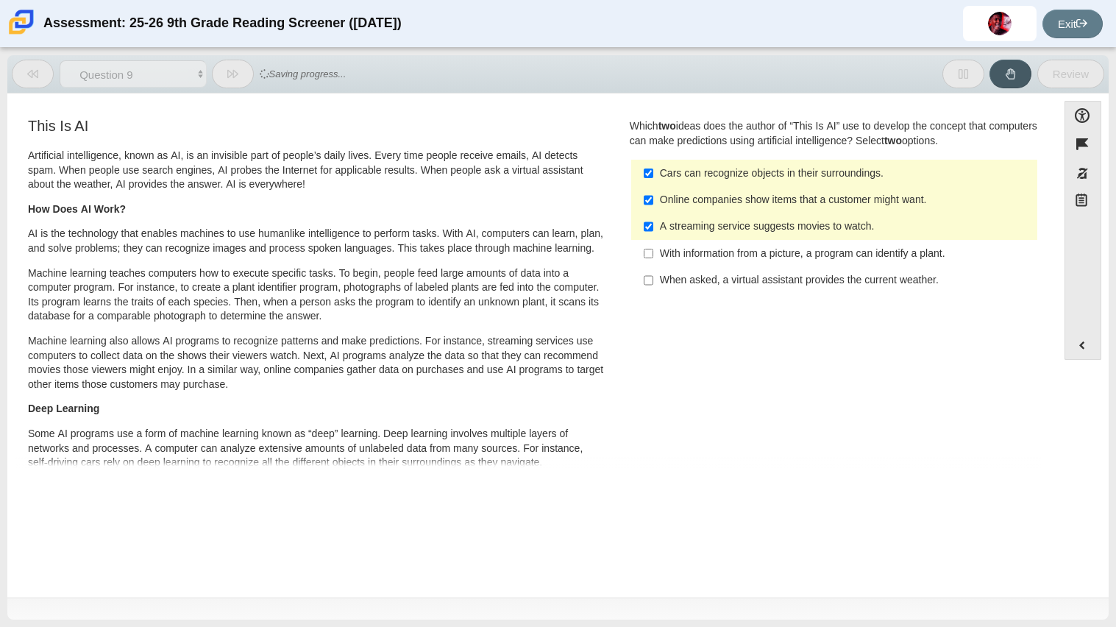
click at [667, 257] on div "With information from a picture, a program can identify a plant." at bounding box center [846, 253] width 372 height 15
click at [653, 257] on input "With information from a picture, a program can identify a plant. With informati…" at bounding box center [649, 253] width 10 height 26
checkbox input "true"
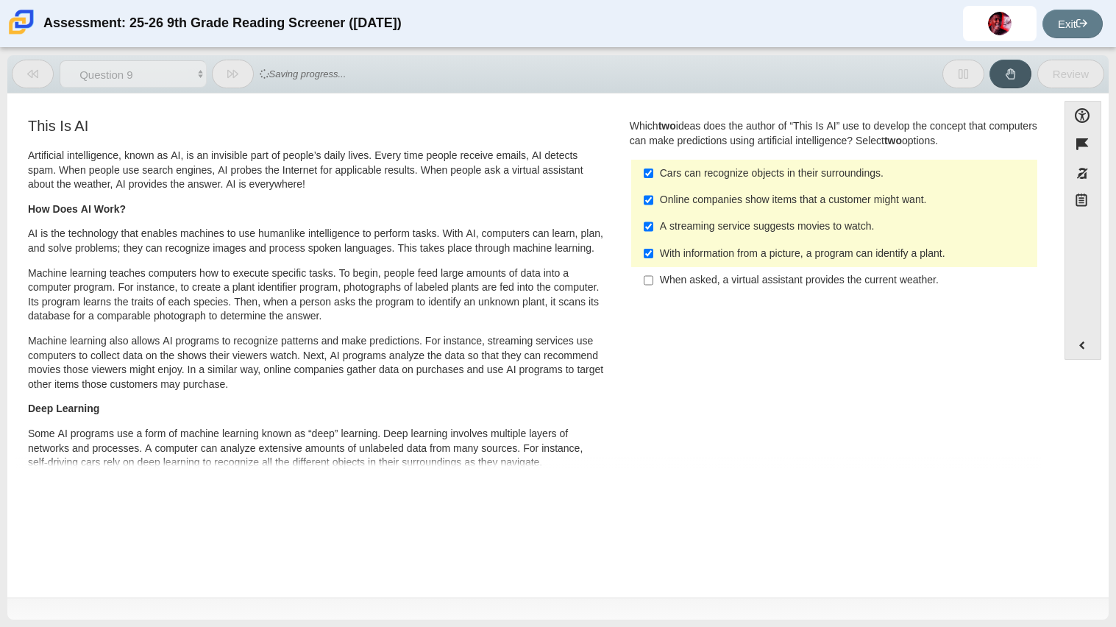
click at [661, 282] on div "When asked, a virtual assistant provides the current weather." at bounding box center [846, 280] width 372 height 15
click at [653, 282] on input "When asked, a virtual assistant provides the current weather. When asked, a vir…" at bounding box center [649, 280] width 10 height 26
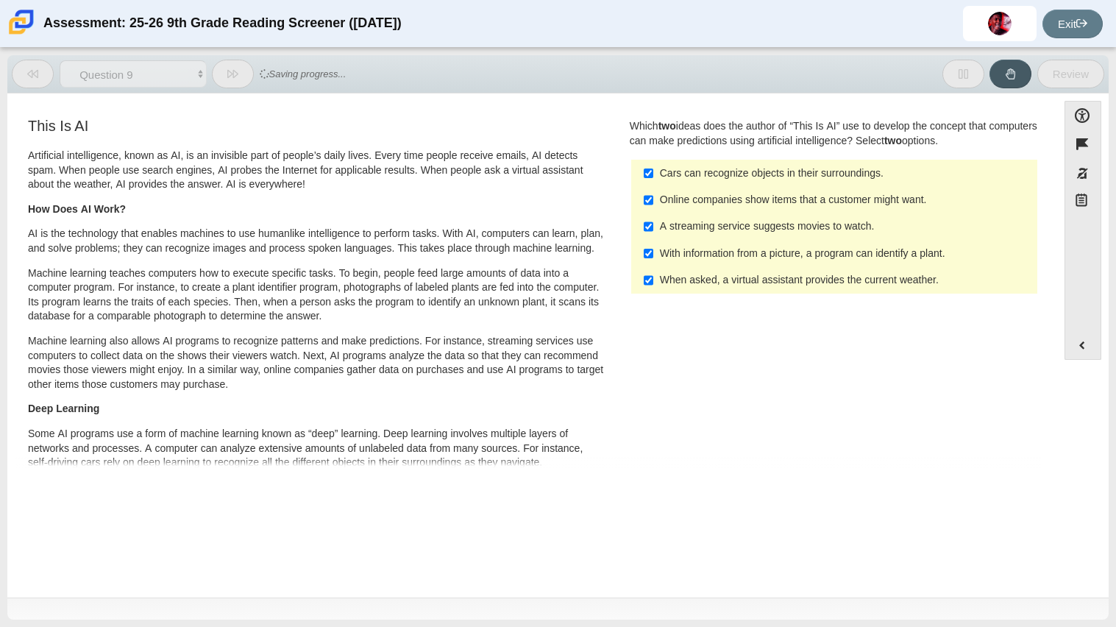
click at [661, 282] on div "When asked, a virtual assistant provides the current weather." at bounding box center [846, 280] width 372 height 15
click at [653, 282] on input "When asked, a virtual assistant provides the current weather. When asked, a vir…" at bounding box center [649, 280] width 10 height 26
checkbox input "false"
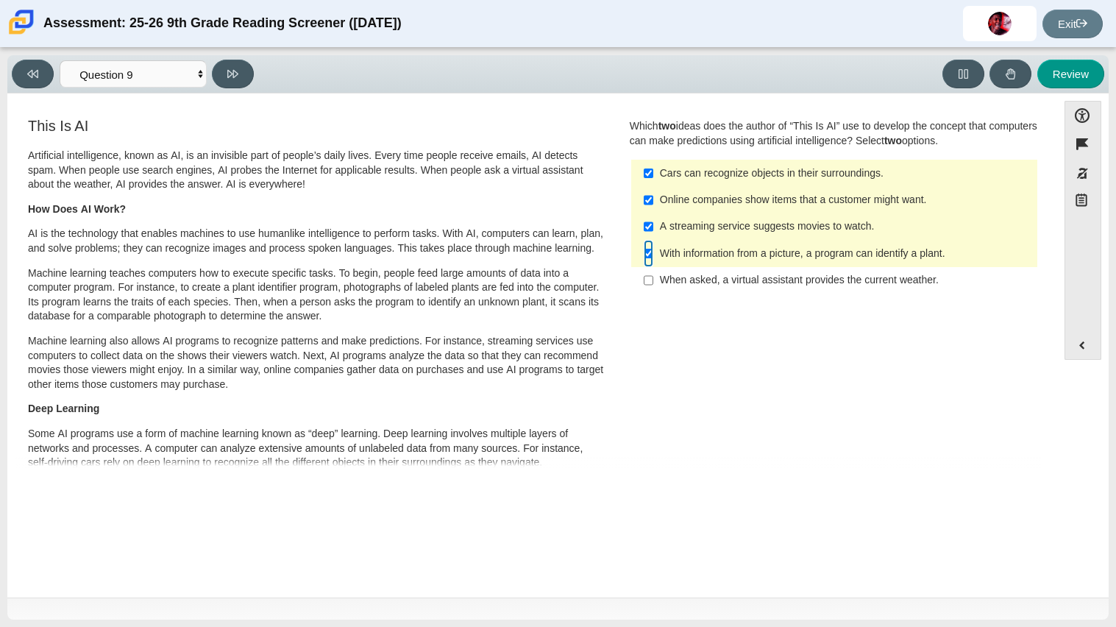
click at [645, 258] on input "With information from a picture, a program can identify a plant. With informati…" at bounding box center [649, 253] width 10 height 26
checkbox input "false"
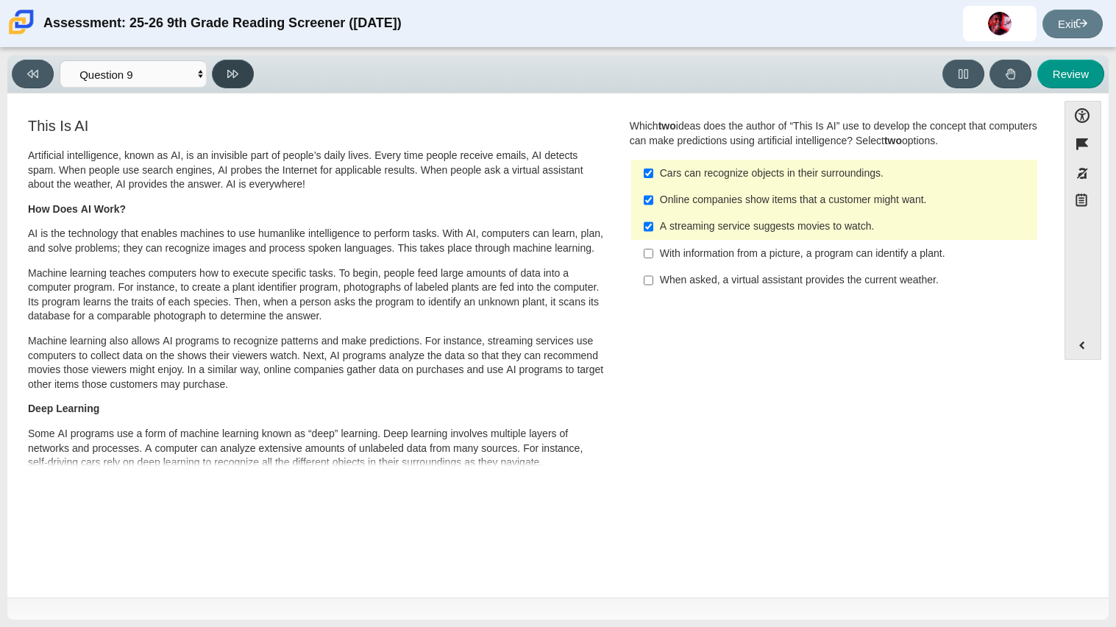
click at [225, 66] on button at bounding box center [233, 74] width 42 height 29
select select "cdf3c14e-a918-44d1-9b63-3db0fa81641e"
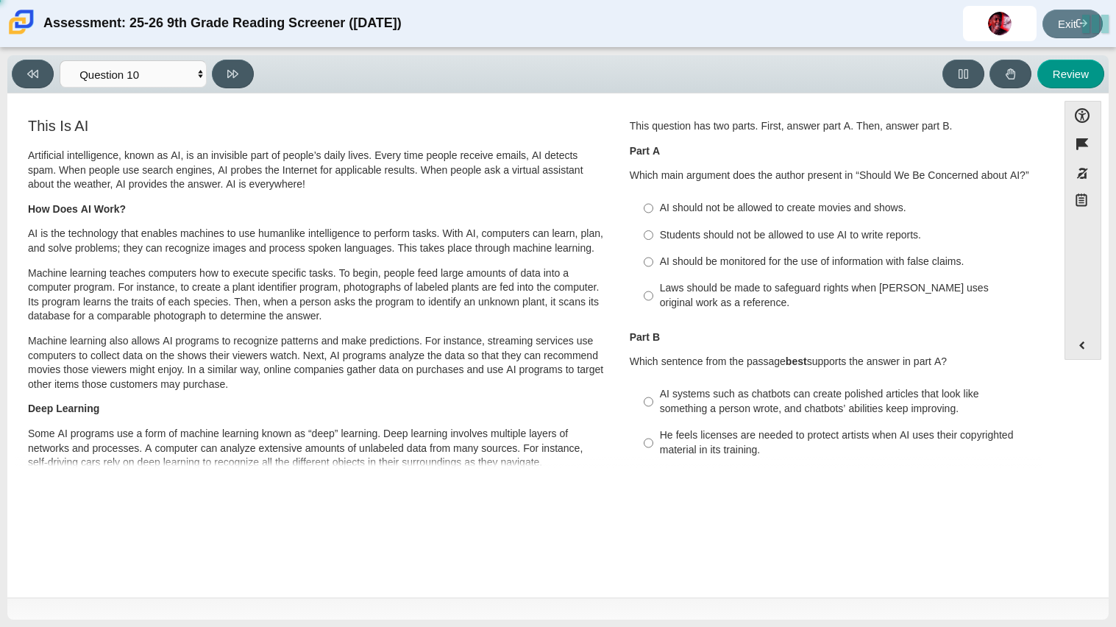
click at [777, 292] on div "Laws should be made to safeguard rights when AI uses original work as a referen…" at bounding box center [846, 295] width 372 height 29
click at [653, 292] on input "Laws should be made to safeguard rights when AI uses original work as a referen…" at bounding box center [649, 295] width 10 height 41
radio input "true"
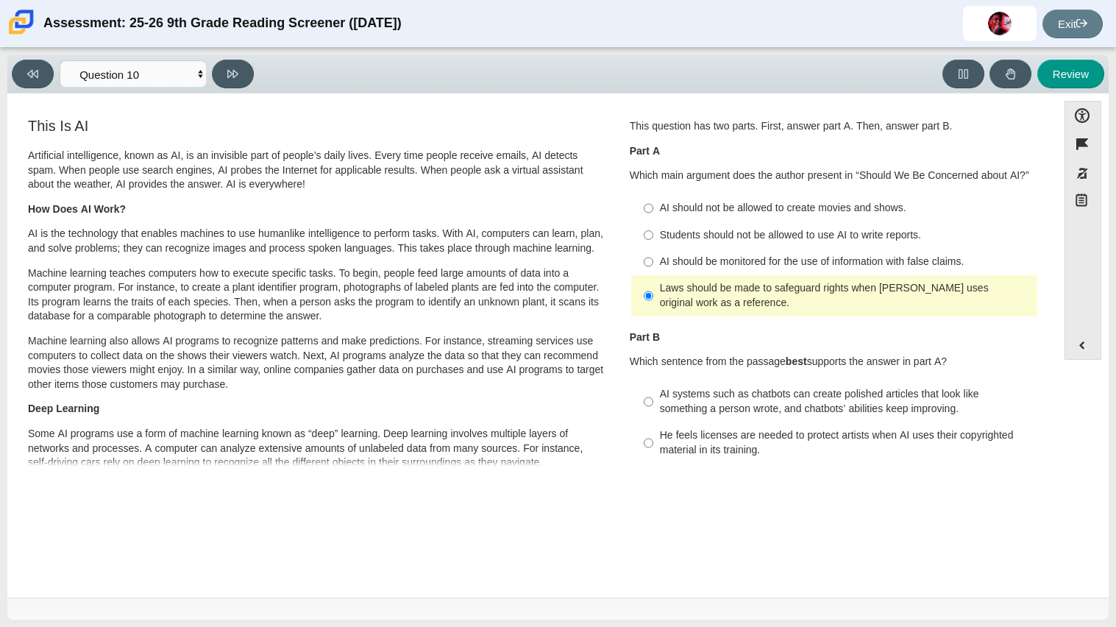
click at [719, 435] on div "He feels licenses are needed to protect artists when AI uses their copyrighted …" at bounding box center [846, 442] width 372 height 29
click at [653, 435] on input "He feels licenses are needed to protect artists when AI uses their copyrighted …" at bounding box center [649, 442] width 10 height 41
radio input "true"
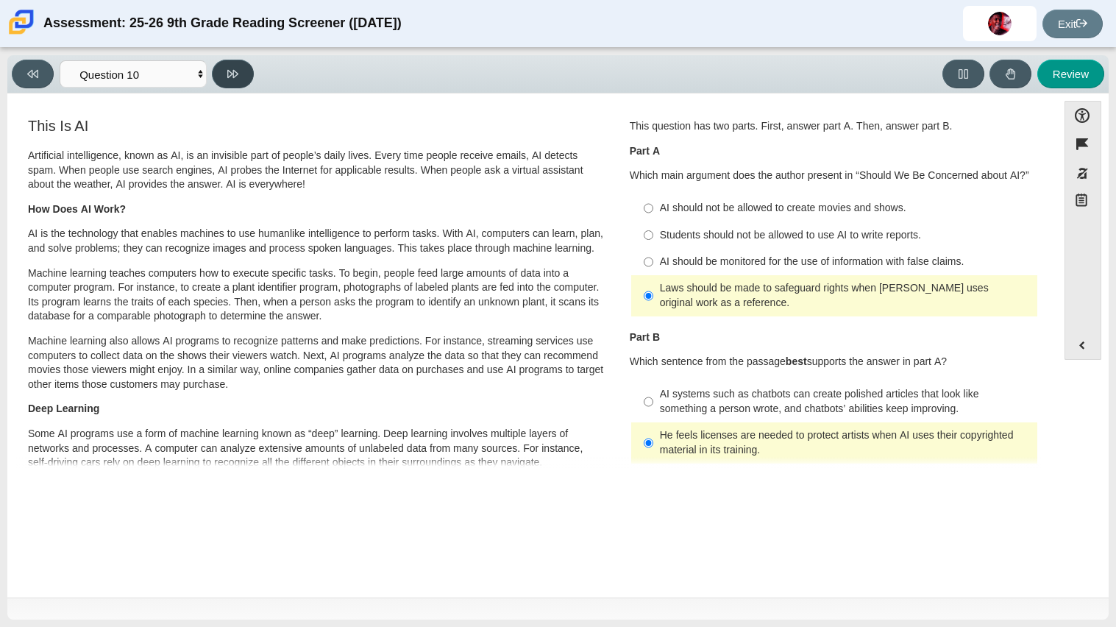
click at [241, 77] on button at bounding box center [233, 74] width 42 height 29
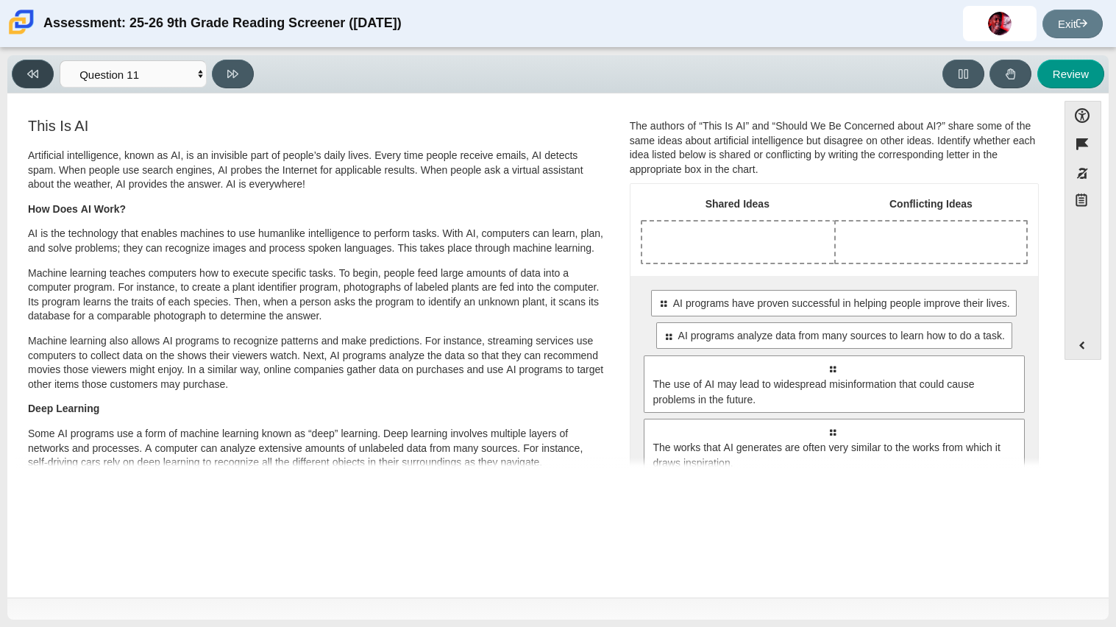
click at [24, 78] on button at bounding box center [33, 74] width 42 height 29
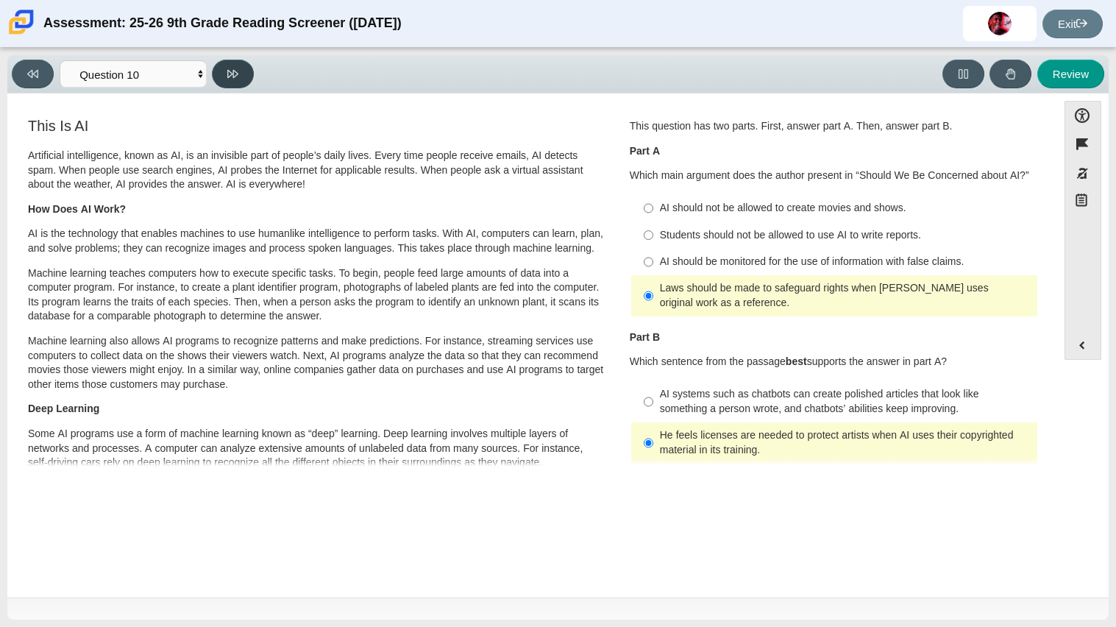
click at [233, 84] on button at bounding box center [233, 74] width 42 height 29
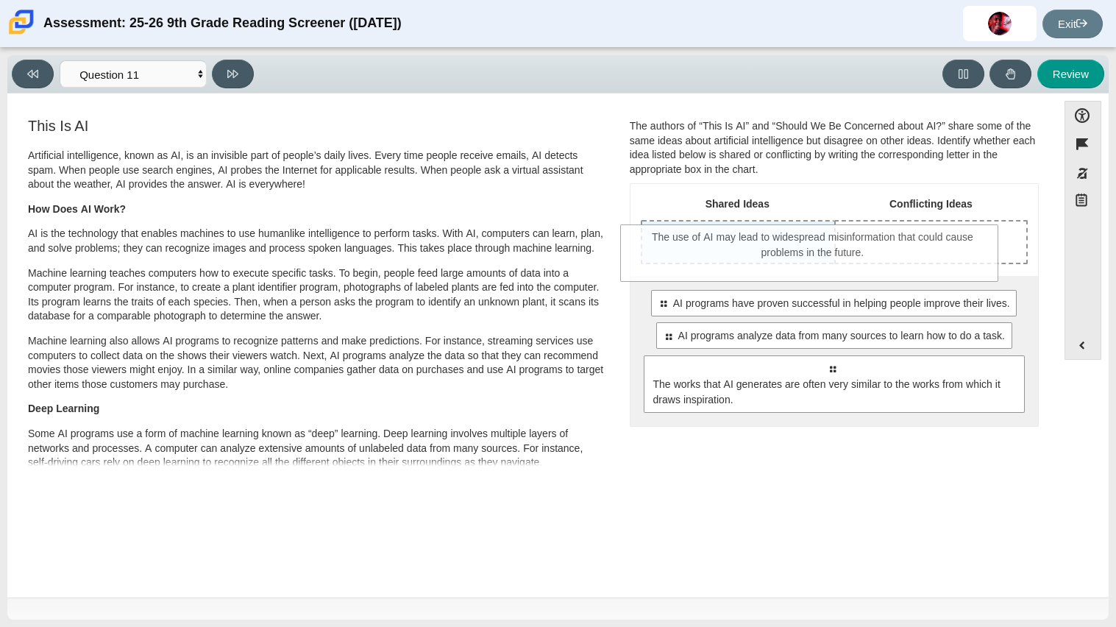
drag, startPoint x: 742, startPoint y: 377, endPoint x: 723, endPoint y: 248, distance: 130.9
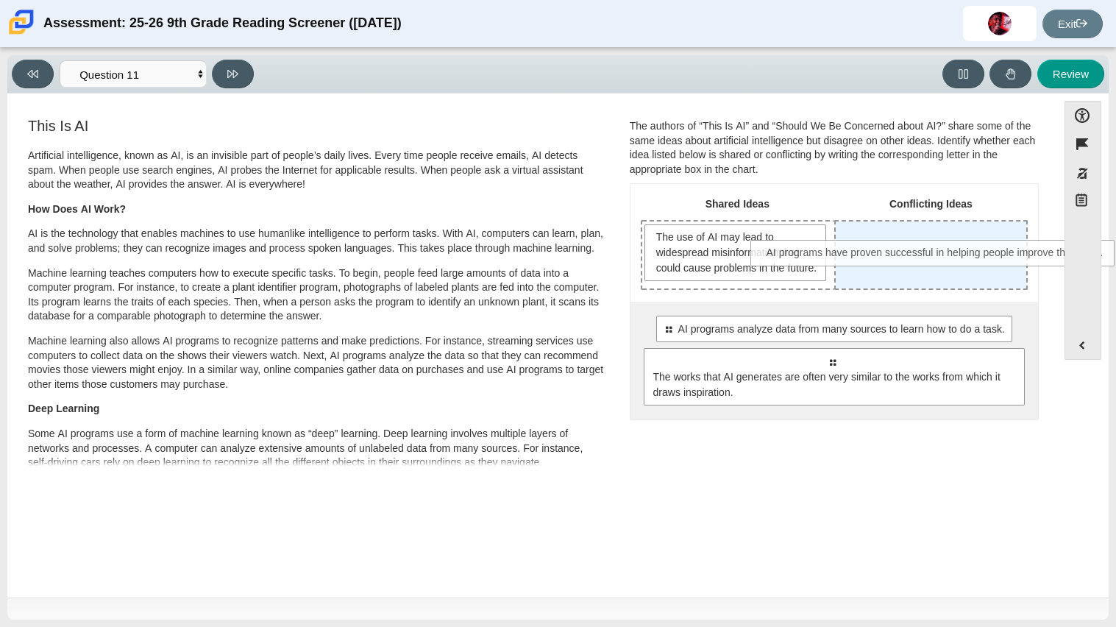
drag, startPoint x: 801, startPoint y: 352, endPoint x: 907, endPoint y: 262, distance: 139.3
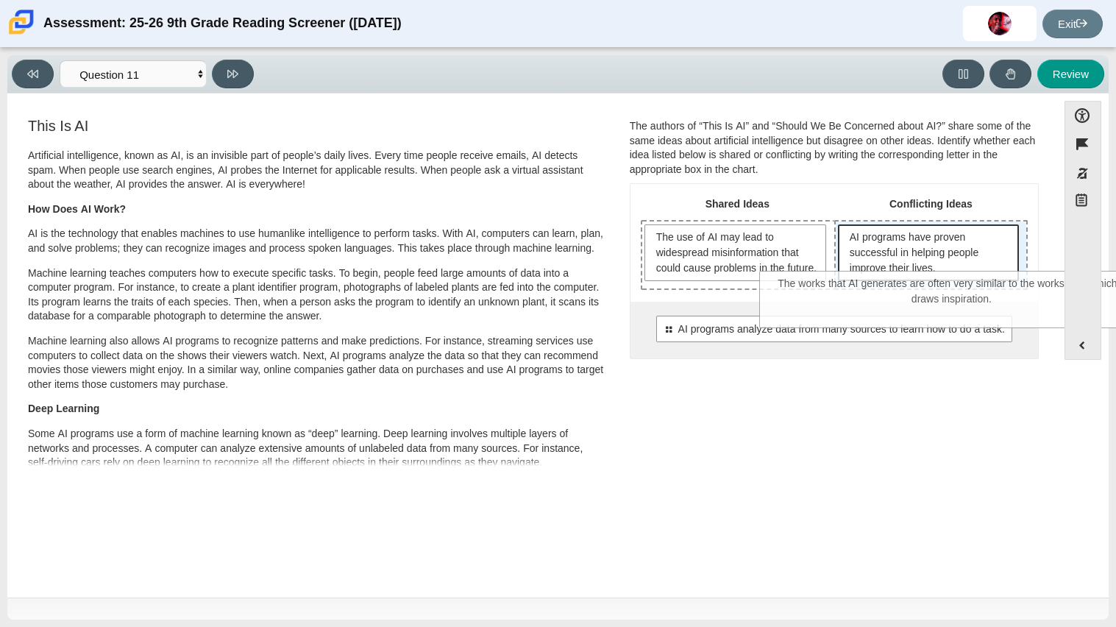
drag, startPoint x: 787, startPoint y: 368, endPoint x: 907, endPoint y: 276, distance: 151.1
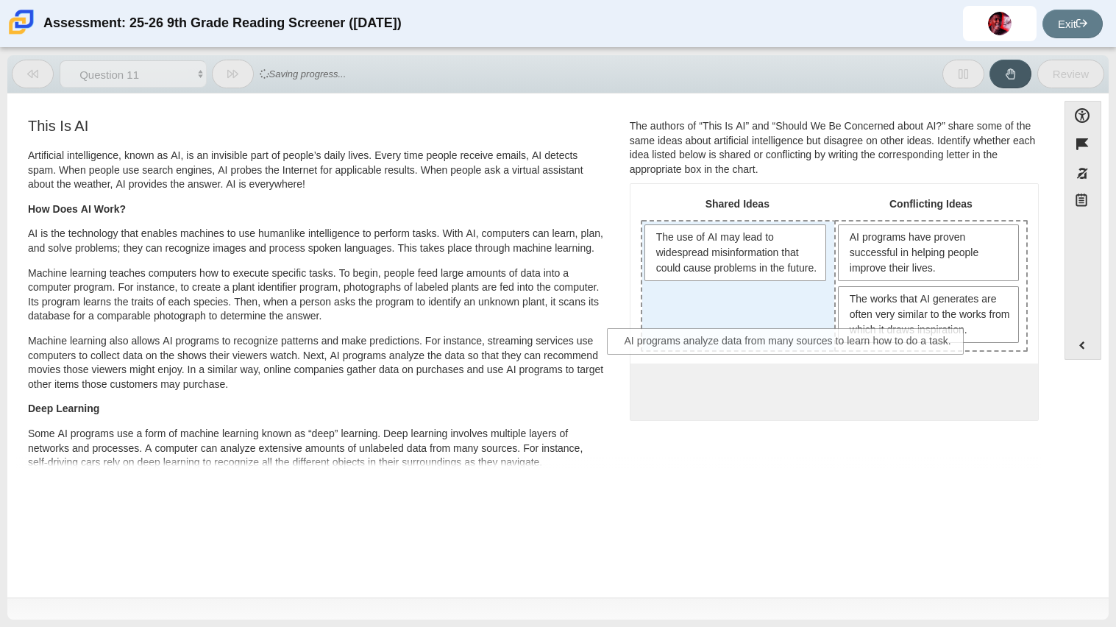
drag, startPoint x: 796, startPoint y: 389, endPoint x: 746, endPoint y: 333, distance: 75.0
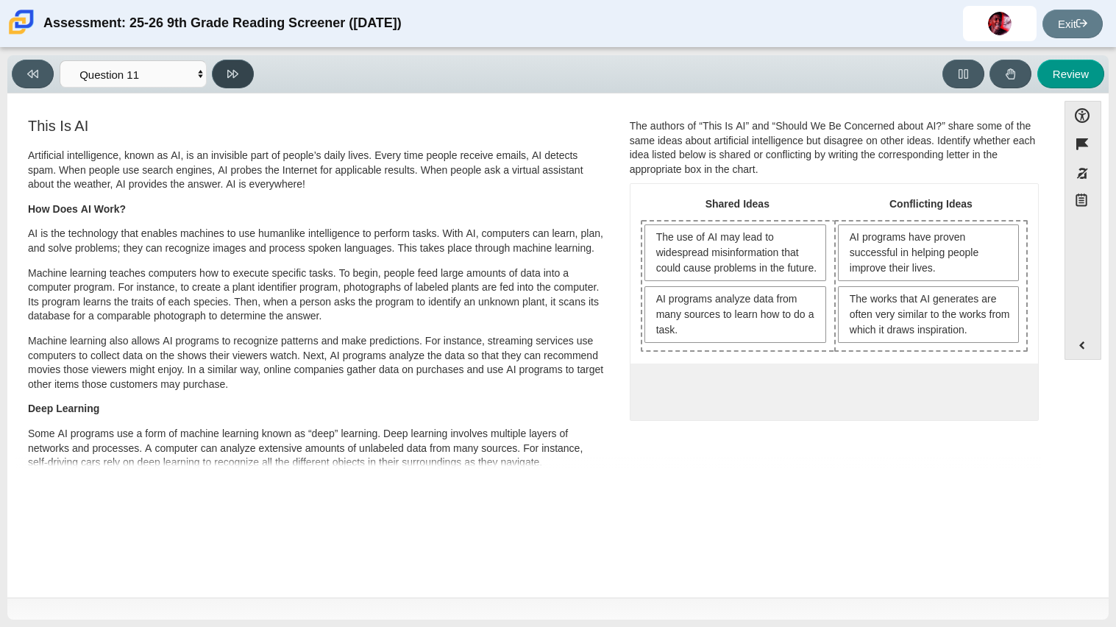
click at [233, 78] on icon at bounding box center [232, 73] width 11 height 11
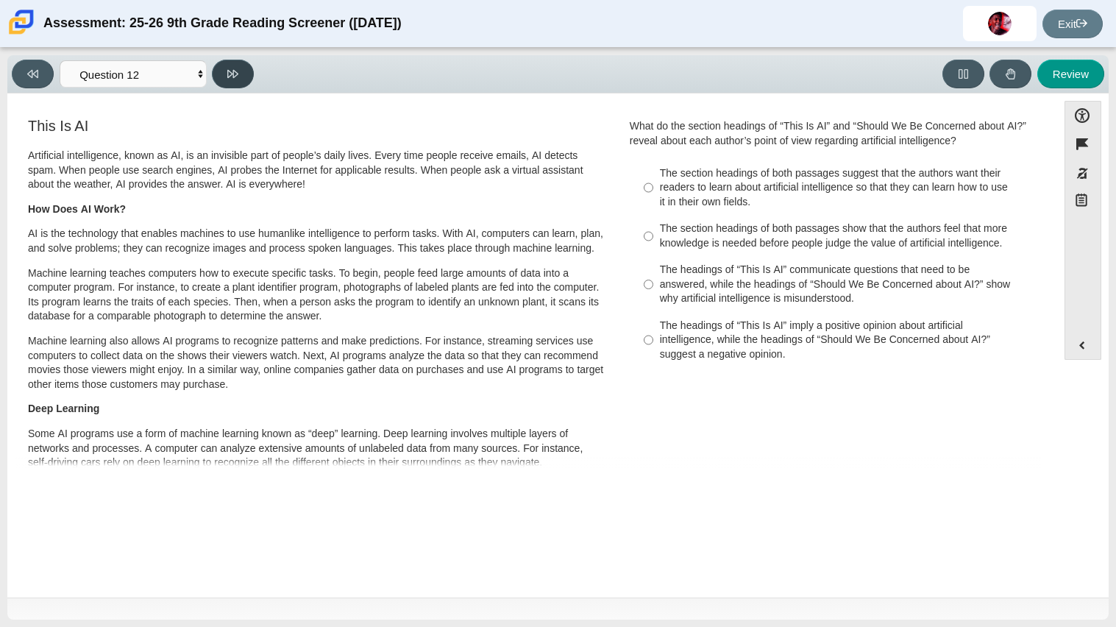
click at [233, 78] on icon at bounding box center [232, 73] width 11 height 11
select select "review"
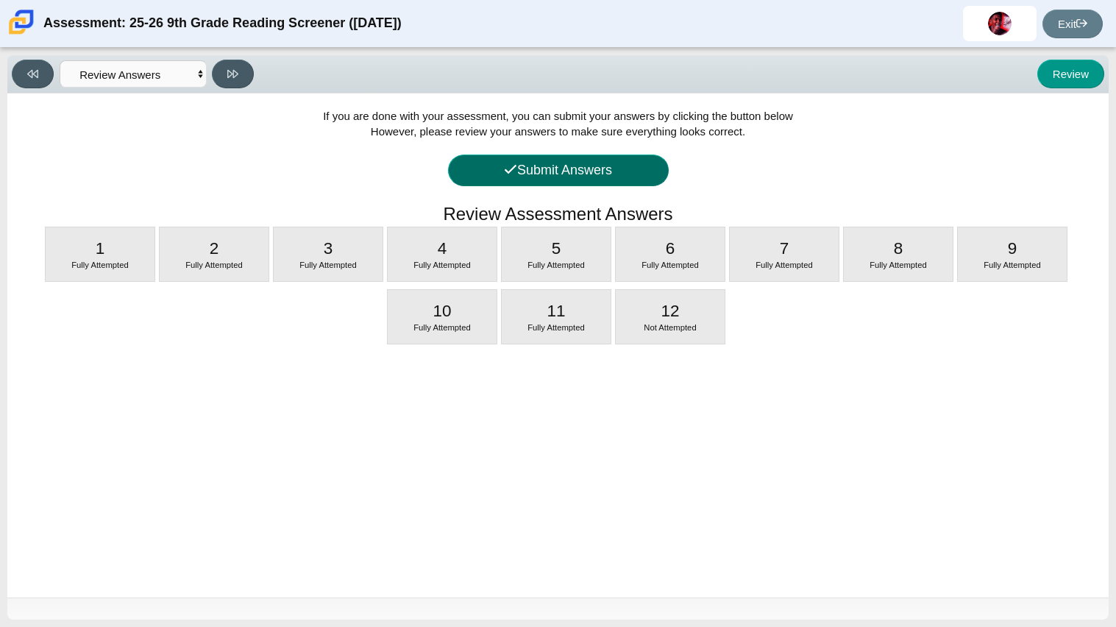
click at [469, 177] on button "Submit Answers" at bounding box center [558, 171] width 221 height 32
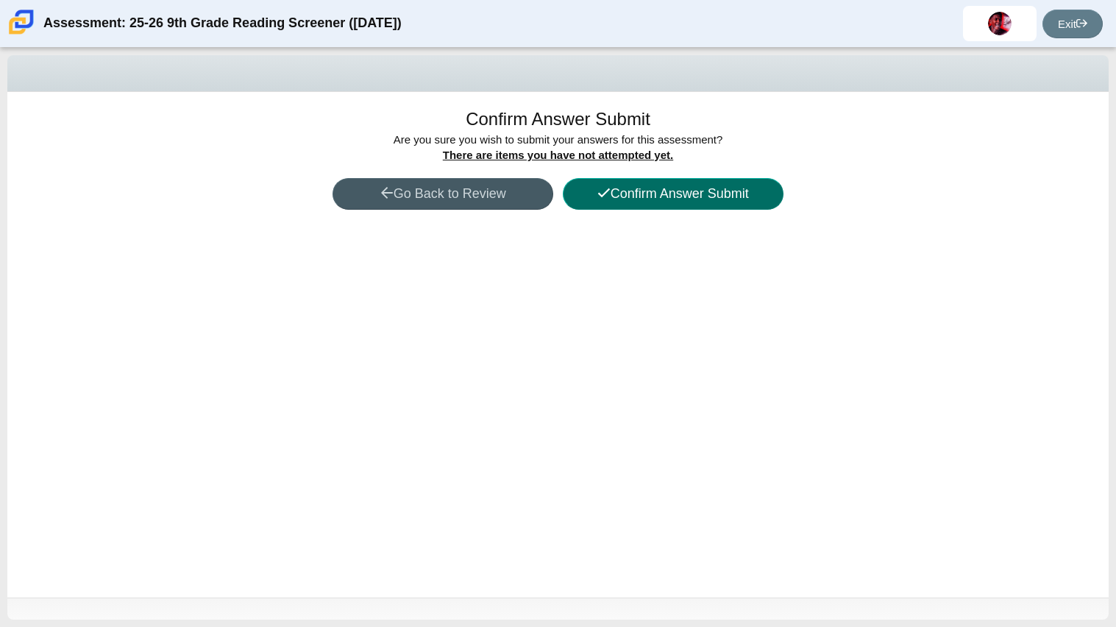
click at [622, 209] on button "Confirm Answer Submit" at bounding box center [673, 194] width 221 height 32
